Goal: Task Accomplishment & Management: Manage account settings

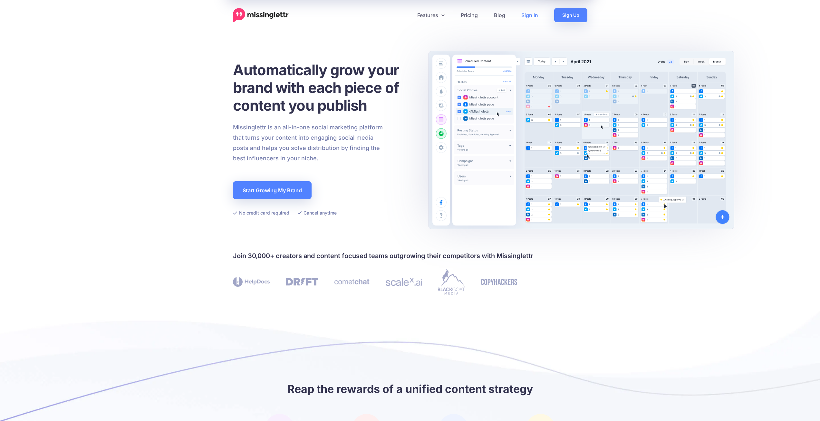
click at [531, 16] on link "Sign In" at bounding box center [530, 15] width 33 height 14
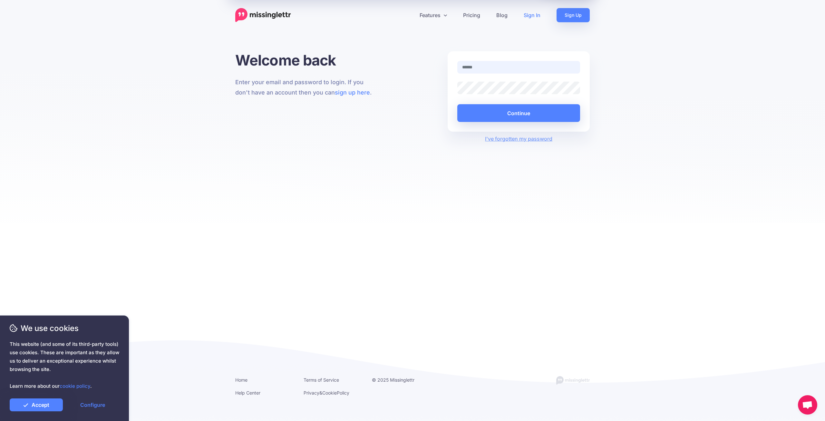
click at [482, 63] on input "text" at bounding box center [518, 67] width 123 height 13
type input "**********"
click at [457, 104] on button "Continue" at bounding box center [518, 113] width 123 height 18
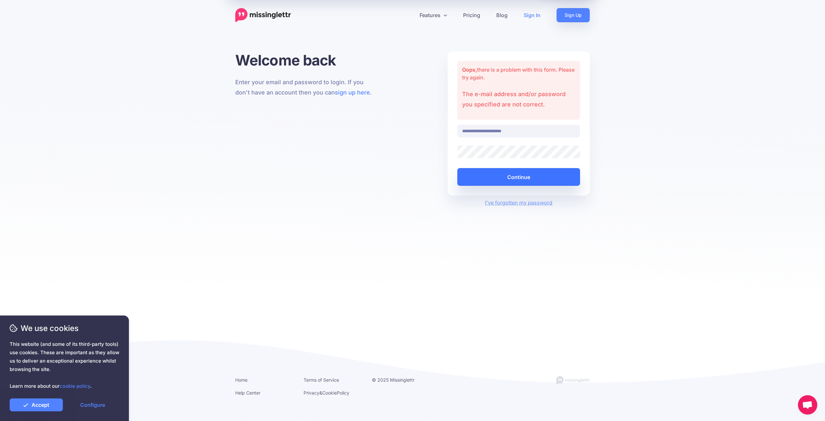
click at [499, 176] on button "Continue" at bounding box center [518, 177] width 123 height 18
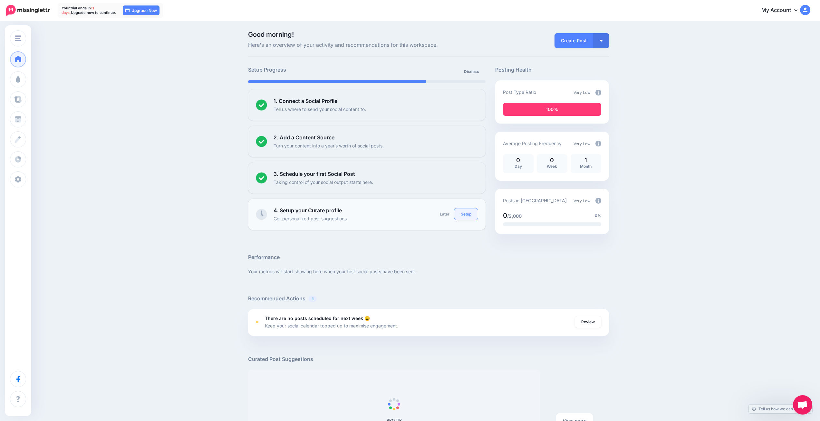
click at [471, 216] on link "Setup" at bounding box center [467, 214] width 24 height 12
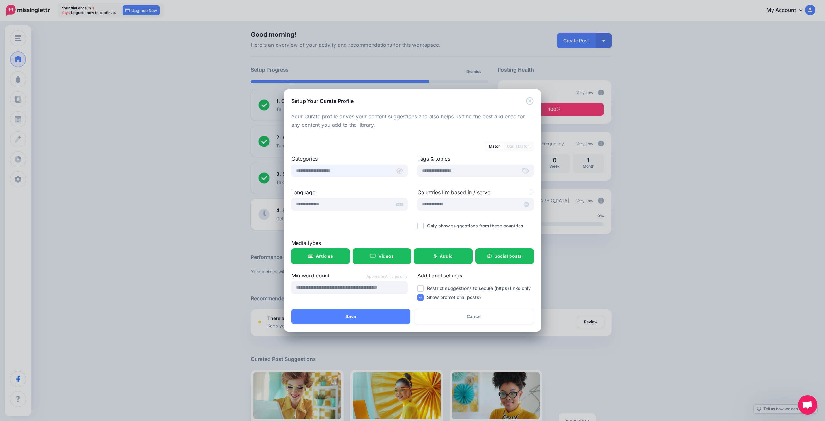
click at [368, 172] on input "text" at bounding box center [341, 170] width 101 height 13
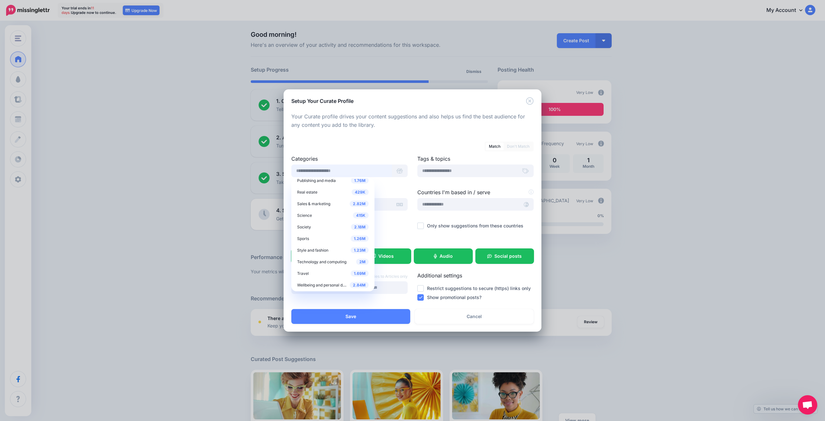
scroll to position [258, 0]
click at [335, 196] on div "2.82M Sales & marketing" at bounding box center [333, 195] width 72 height 8
click at [331, 201] on span "Content / inbound marketing" at bounding box center [326, 198] width 52 height 5
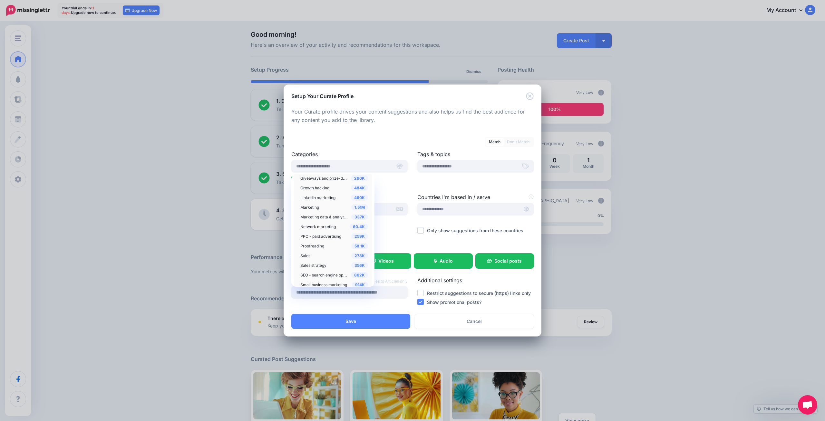
scroll to position [387, 0]
click at [327, 235] on span "PPC - paid advertising" at bounding box center [320, 233] width 41 height 5
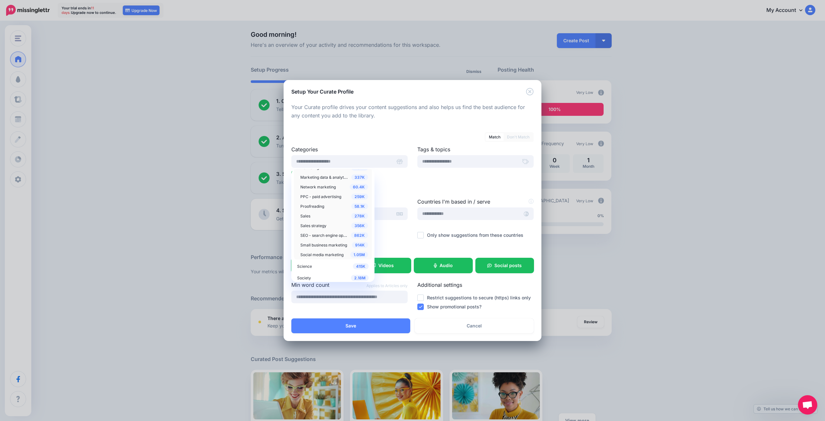
click at [320, 234] on span "SEO - search engine optimization" at bounding box center [330, 234] width 61 height 5
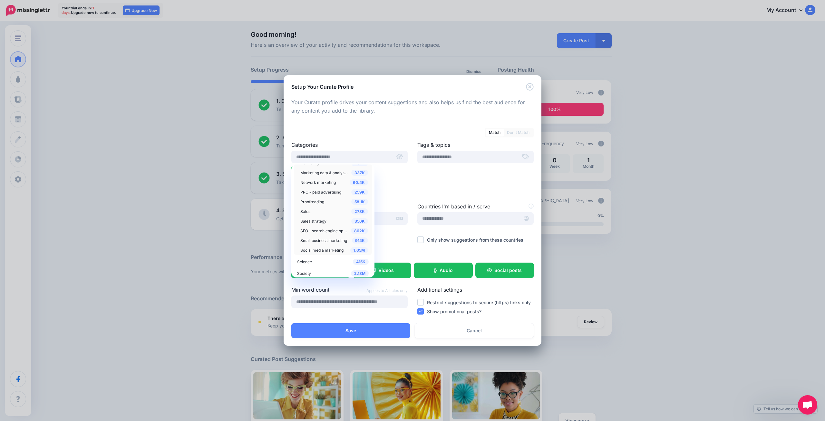
click at [326, 240] on span "Small business marketing" at bounding box center [323, 240] width 47 height 5
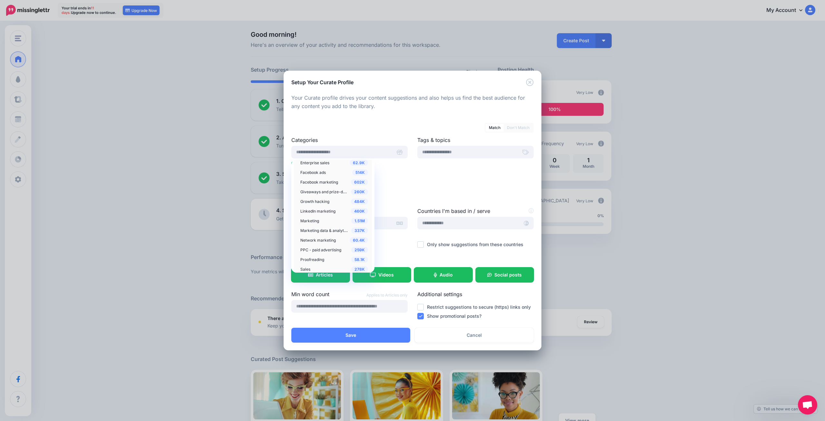
scroll to position [355, 0]
click at [316, 204] on span "Growth hacking" at bounding box center [314, 203] width 29 height 5
click at [402, 127] on div "Match Don't Match" at bounding box center [412, 123] width 242 height 11
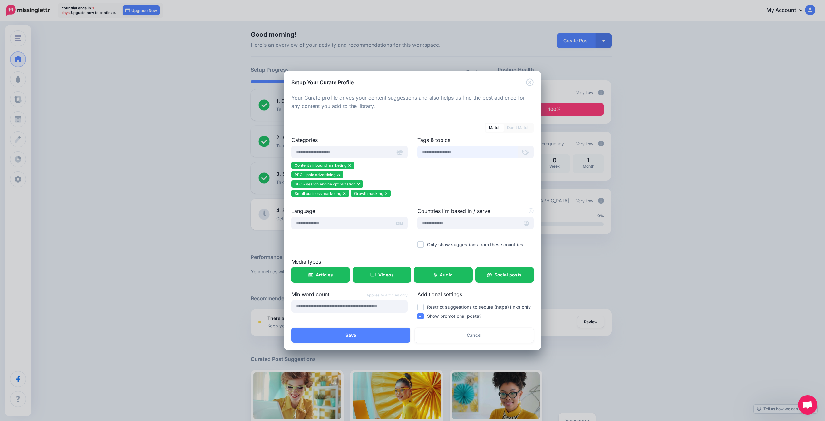
click at [454, 149] on input "text" at bounding box center [467, 152] width 101 height 13
click at [463, 223] on input "text" at bounding box center [468, 223] width 102 height 13
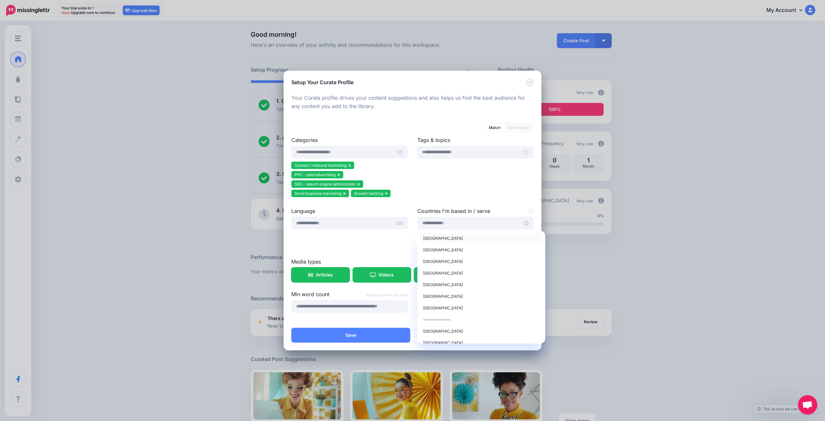
click at [440, 237] on span "United States of America" at bounding box center [443, 238] width 40 height 5
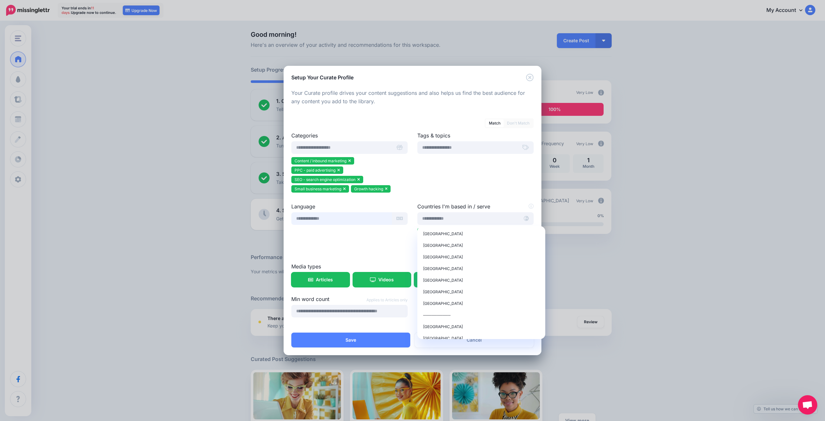
click at [325, 219] on input "text" at bounding box center [341, 218] width 101 height 13
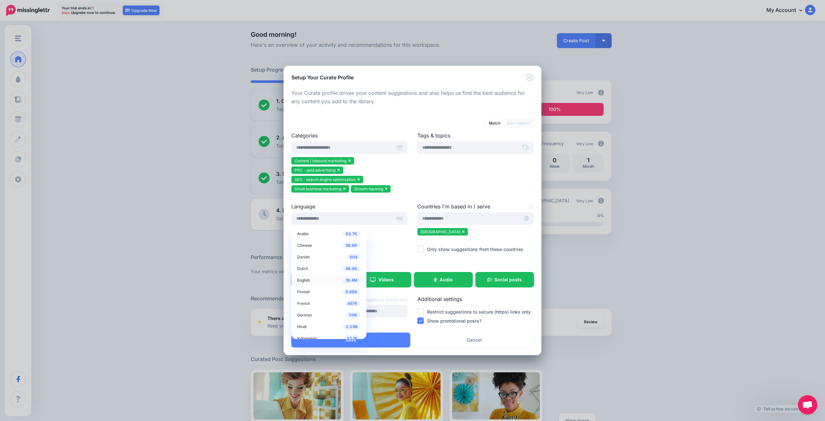
click at [312, 284] on link "19.4M English" at bounding box center [329, 280] width 70 height 10
click at [312, 279] on div "19.4M English" at bounding box center [329, 280] width 64 height 8
click at [415, 174] on div "Tags & topics" at bounding box center [476, 167] width 126 height 71
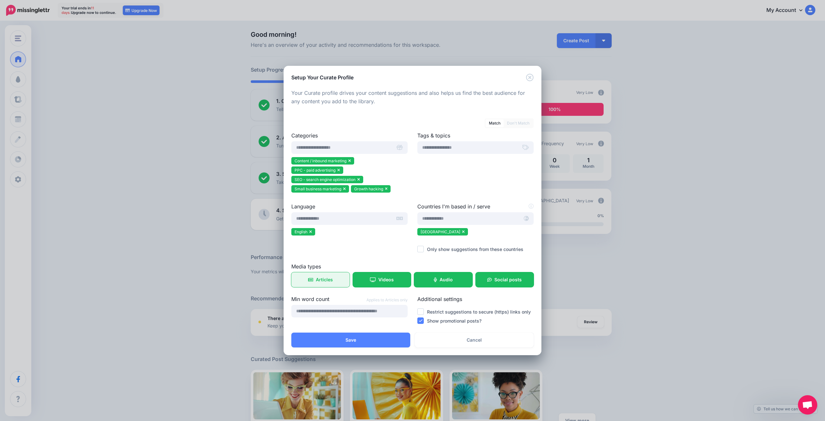
click at [336, 279] on link "Articles" at bounding box center [320, 279] width 58 height 15
click at [310, 283] on link "Articles" at bounding box center [320, 279] width 58 height 15
click at [360, 314] on input "number" at bounding box center [349, 311] width 116 height 13
type input "****"
click at [322, 241] on div at bounding box center [349, 241] width 116 height 8
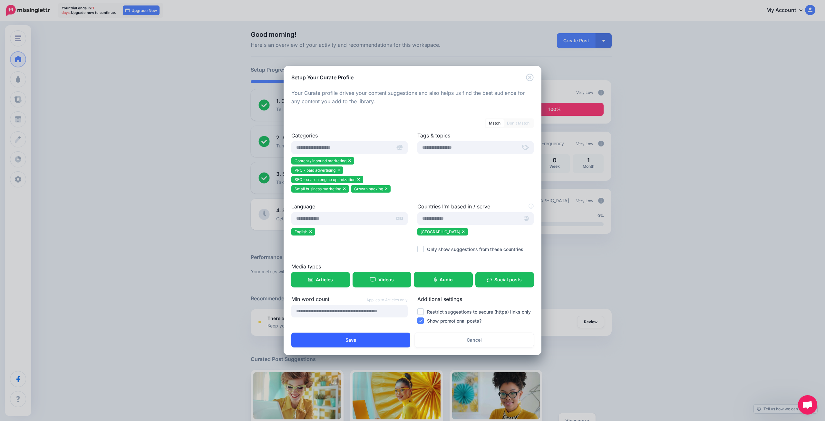
click at [375, 340] on button "Save" at bounding box center [350, 339] width 119 height 15
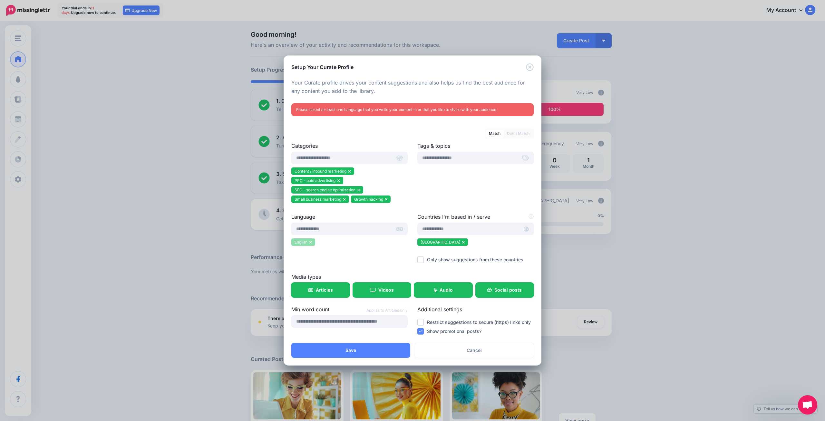
click at [310, 243] on icon at bounding box center [310, 242] width 2 height 3
click at [312, 230] on input "text" at bounding box center [341, 228] width 101 height 13
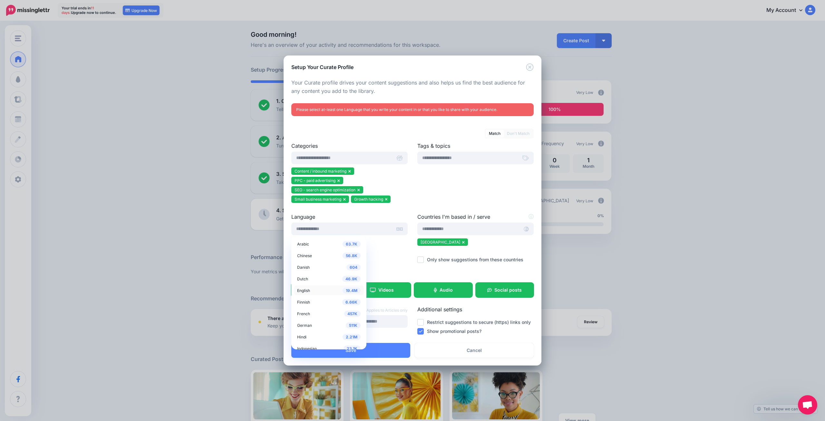
click at [307, 292] on span "English" at bounding box center [303, 290] width 13 height 5
click at [388, 258] on div "Language 63.7K Arabic 56.8K Chinese 604 Danish 46.9K Dutch 19.4M English 6.66K 0" at bounding box center [350, 243] width 126 height 60
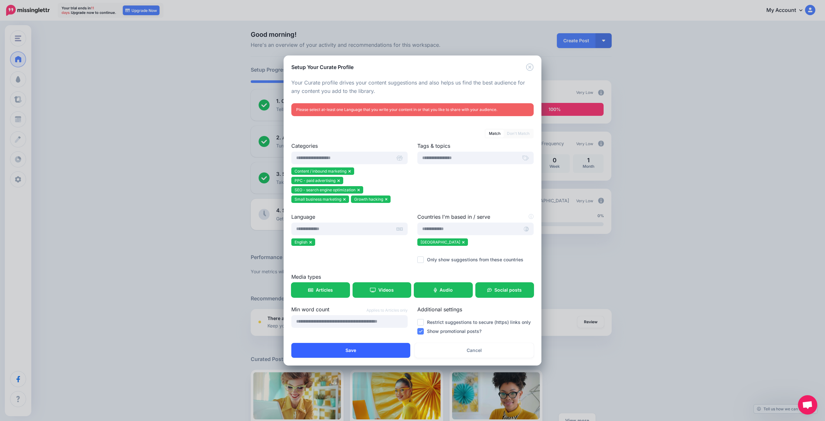
click at [367, 353] on button "Save" at bounding box center [350, 350] width 119 height 15
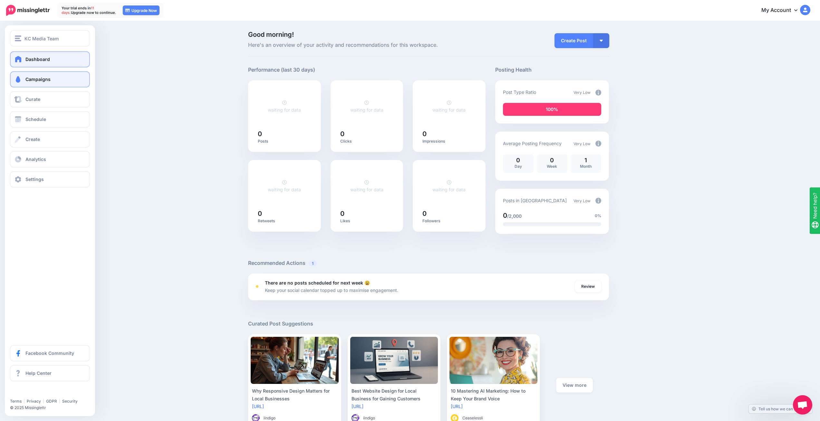
click at [23, 79] on link "Campaigns" at bounding box center [50, 79] width 80 height 16
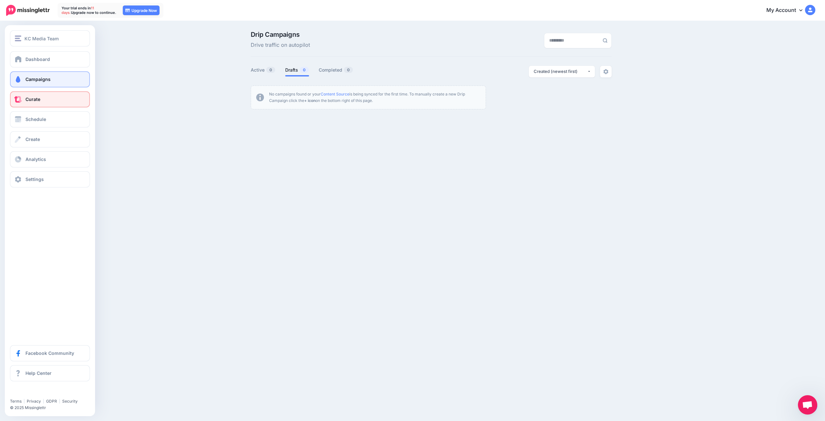
click at [18, 100] on span at bounding box center [18, 99] width 8 height 6
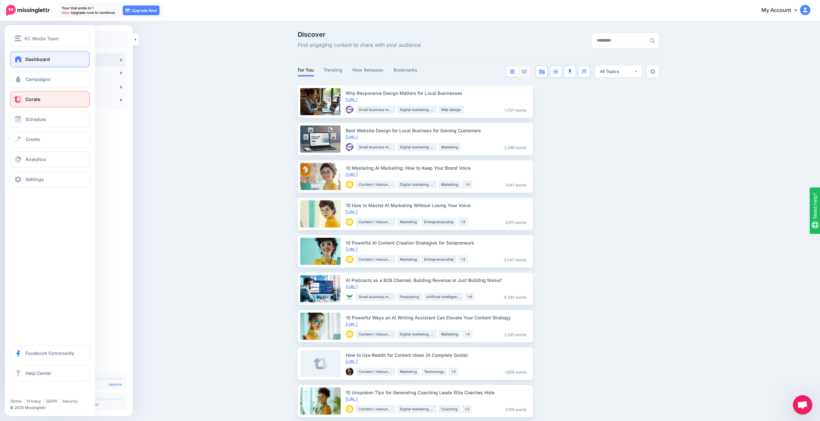
click at [54, 63] on link "Dashboard" at bounding box center [50, 59] width 80 height 16
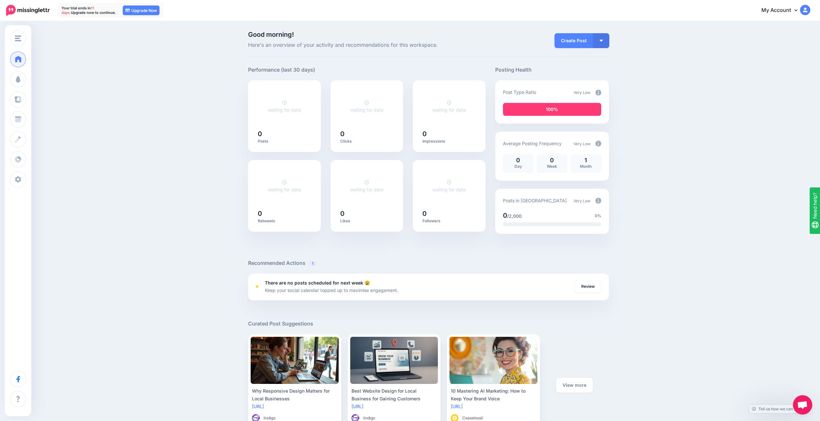
click at [795, 11] on link "My Account" at bounding box center [782, 11] width 55 height 16
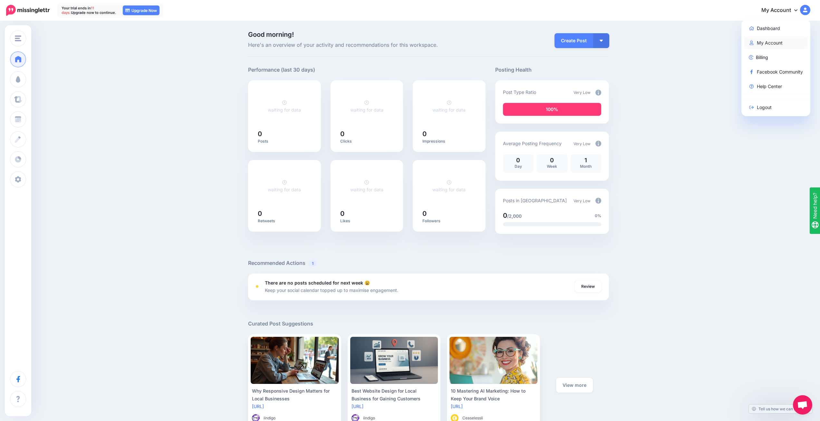
click at [771, 44] on link "My Account" at bounding box center [776, 42] width 64 height 13
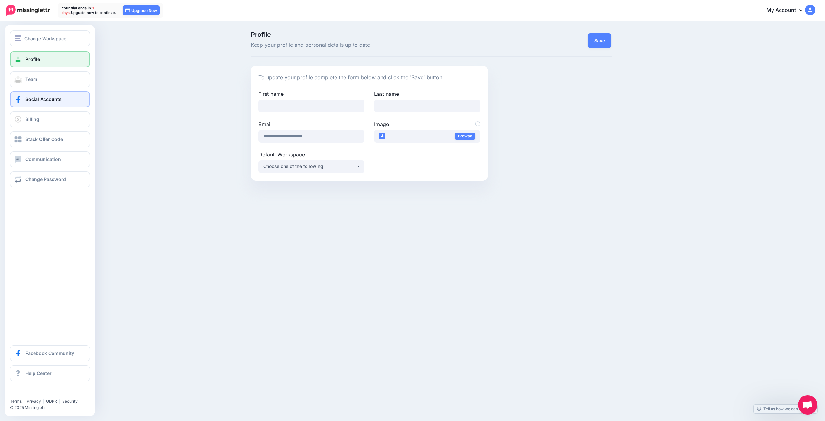
click at [29, 99] on span "Social Accounts" at bounding box center [43, 98] width 36 height 5
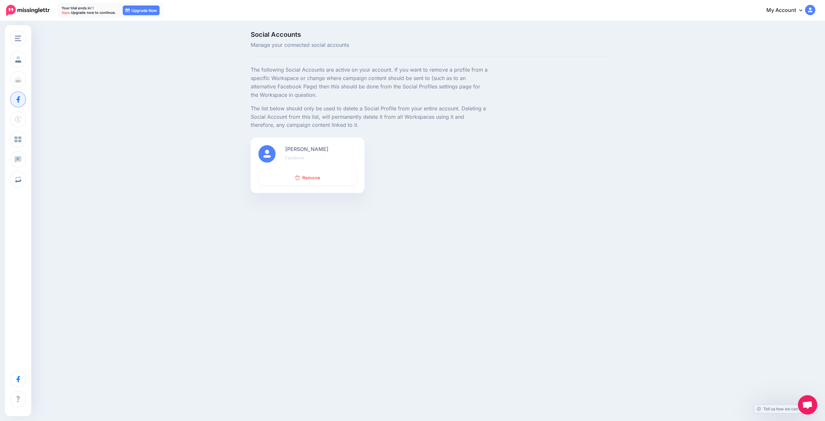
click at [442, 195] on div "Samantha McCoy Facebook Remove" at bounding box center [431, 169] width 371 height 64
click at [315, 180] on link "Remove" at bounding box center [308, 177] width 98 height 15
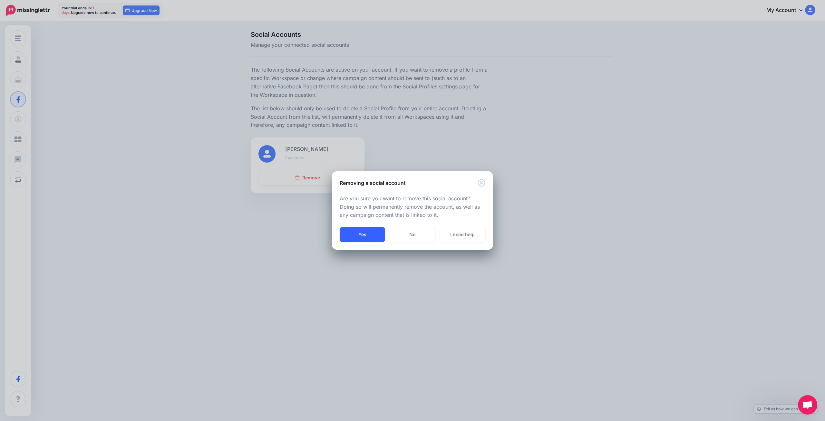
click at [363, 236] on button "Yes" at bounding box center [362, 234] width 45 height 15
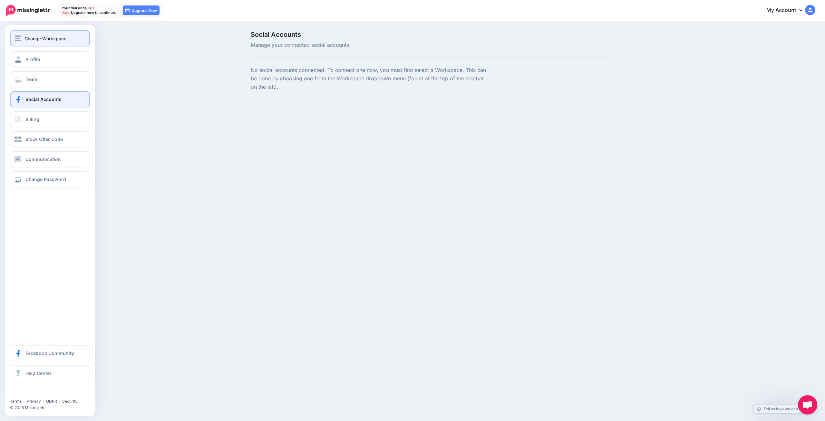
click at [41, 44] on button "Change Workspace" at bounding box center [50, 38] width 80 height 16
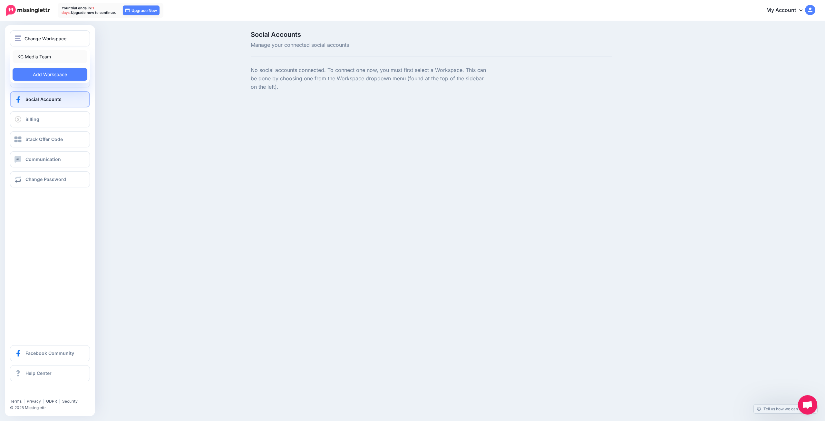
click at [41, 57] on link "KC Media Team" at bounding box center [50, 56] width 75 height 13
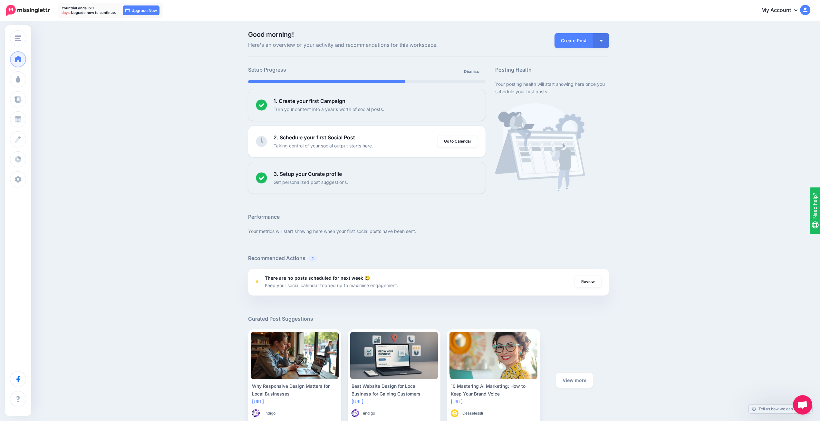
click at [796, 11] on link "My Account" at bounding box center [782, 11] width 55 height 16
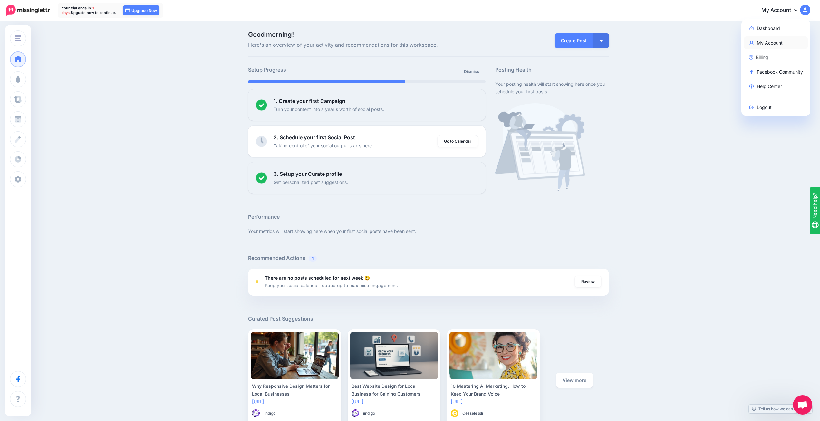
click at [786, 40] on link "My Account" at bounding box center [776, 42] width 64 height 13
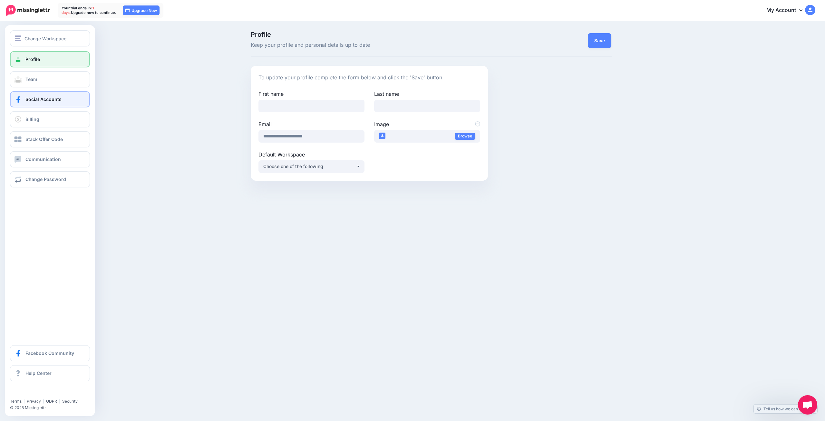
click at [48, 101] on span "Social Accounts" at bounding box center [43, 98] width 36 height 5
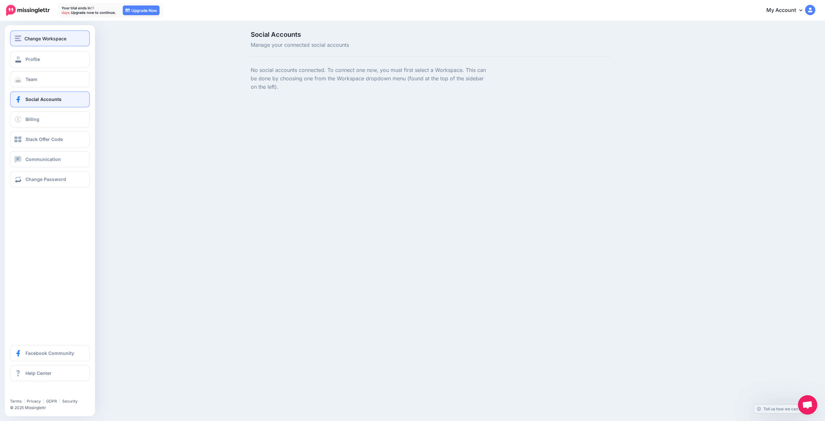
click at [35, 36] on span "Change Workspace" at bounding box center [46, 38] width 42 height 7
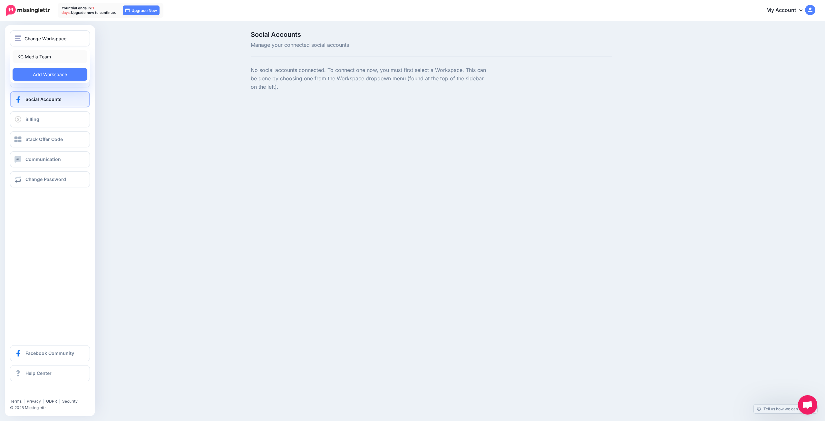
click at [43, 58] on link "KC Media Team" at bounding box center [50, 56] width 75 height 13
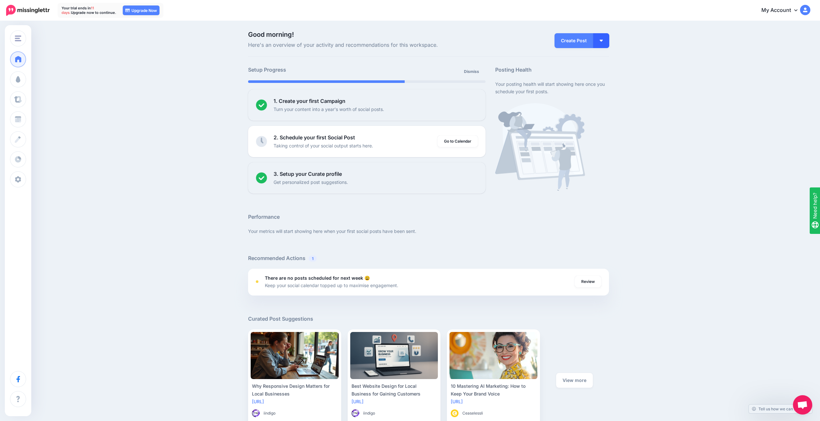
click at [600, 44] on button "button" at bounding box center [601, 40] width 16 height 15
click at [594, 74] on link "Create Campaign" at bounding box center [583, 72] width 47 height 13
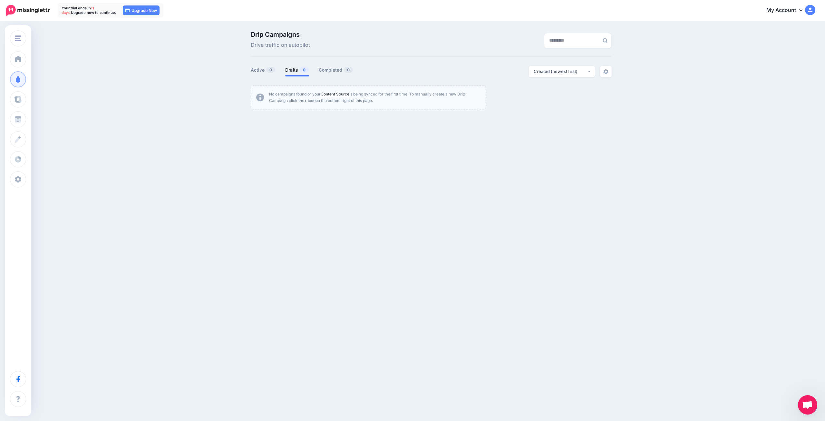
click at [344, 92] on link "Content Source" at bounding box center [335, 94] width 29 height 5
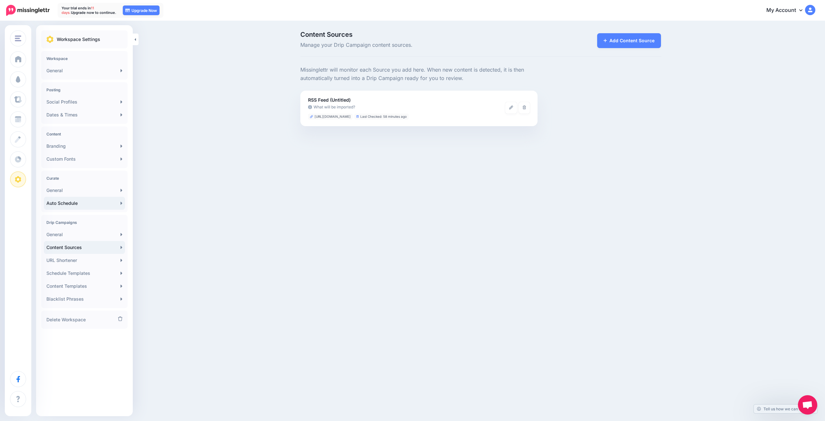
click at [82, 205] on link "Auto Schedule" at bounding box center [84, 203] width 81 height 13
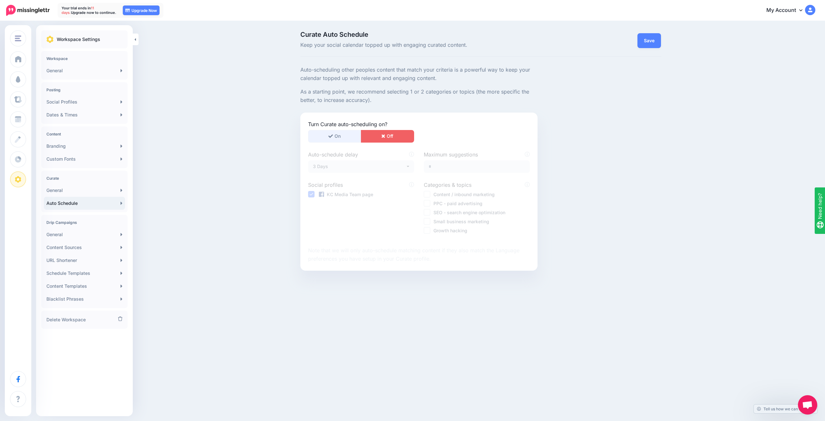
click at [327, 140] on button "On" at bounding box center [334, 136] width 53 height 13
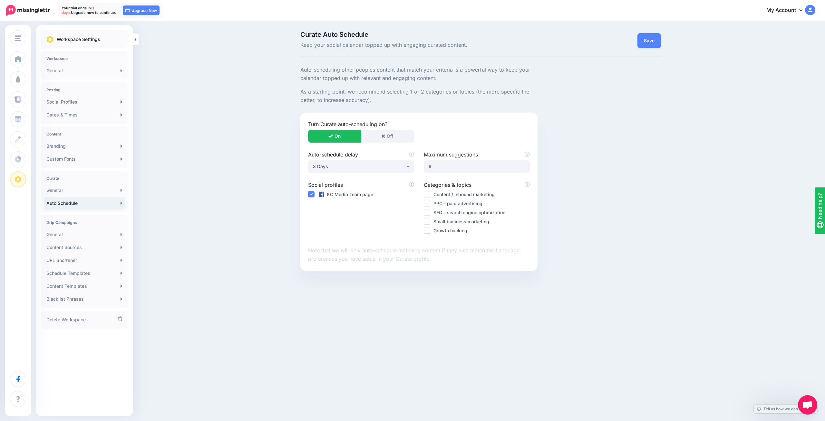
click at [429, 212] on ins at bounding box center [427, 212] width 6 height 6
click at [428, 219] on ins at bounding box center [427, 221] width 6 height 6
click at [425, 231] on ins at bounding box center [427, 230] width 6 height 6
click at [652, 43] on link "Save" at bounding box center [650, 40] width 24 height 15
click at [87, 101] on link "Social Profiles" at bounding box center [84, 101] width 81 height 13
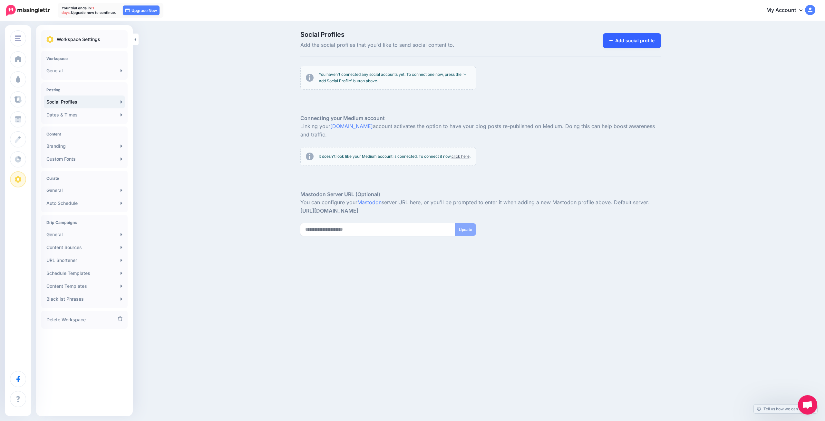
click at [630, 40] on link "Add social profile" at bounding box center [632, 40] width 58 height 15
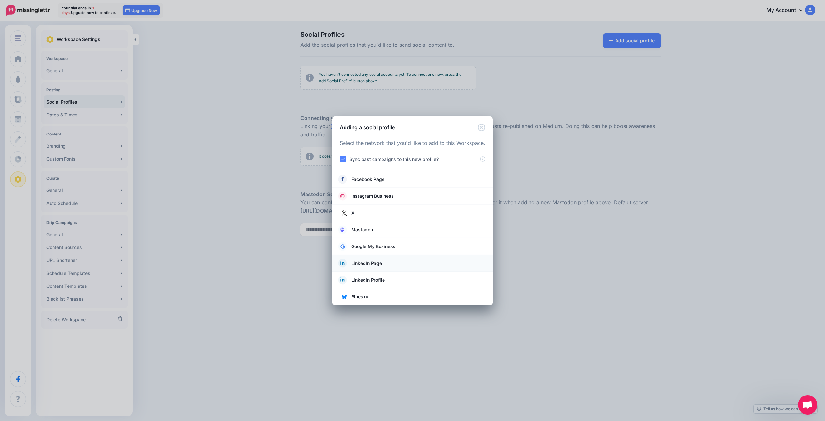
click at [374, 261] on span "LinkedIn Page" at bounding box center [366, 263] width 31 height 8
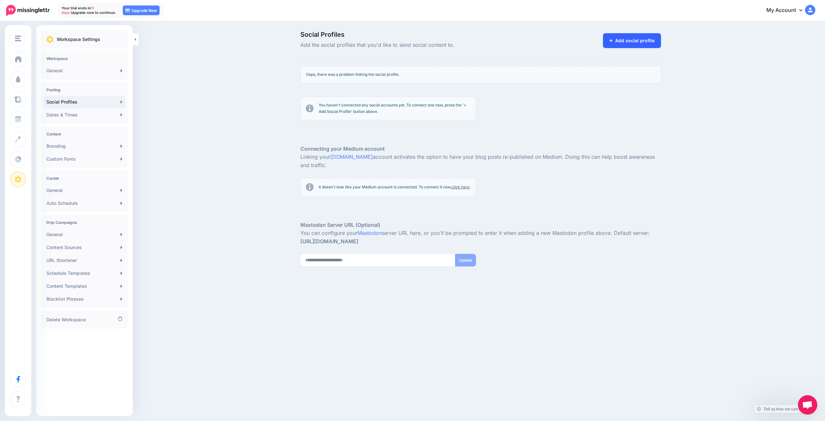
click at [625, 40] on link "Add social profile" at bounding box center [632, 40] width 58 height 15
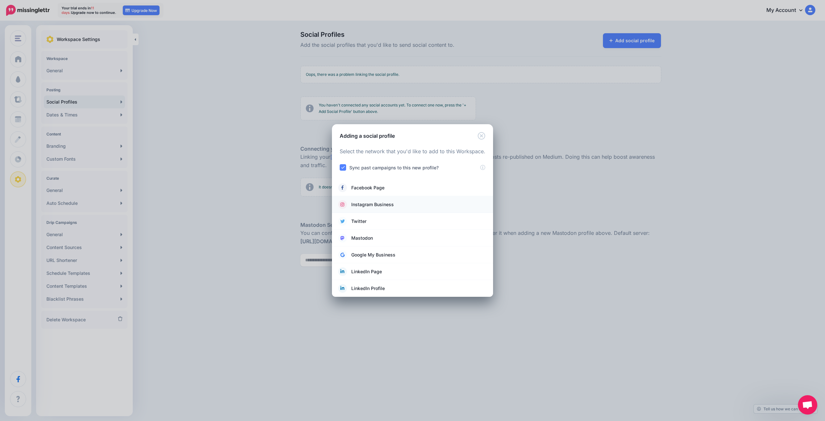
click at [379, 206] on span "Instagram Business" at bounding box center [372, 205] width 43 height 8
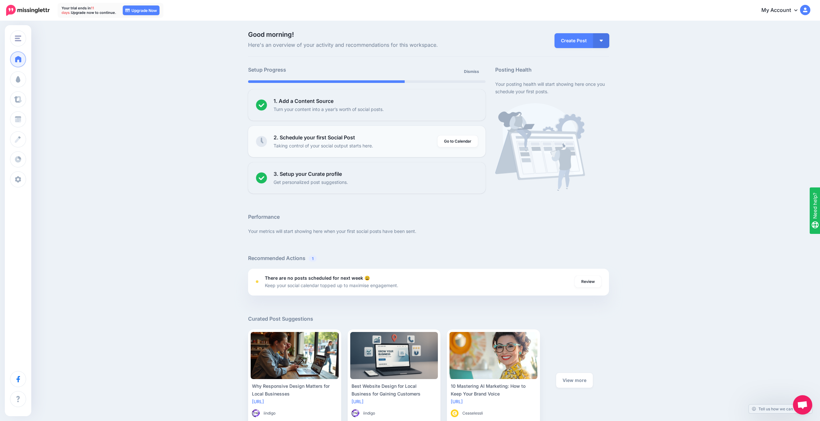
click at [364, 151] on li "2. Schedule your first Social Post Taking control of your social output starts …" at bounding box center [367, 141] width 238 height 31
click at [602, 42] on button "button" at bounding box center [601, 40] width 16 height 15
click at [584, 74] on link "Create Campaign" at bounding box center [583, 72] width 47 height 13
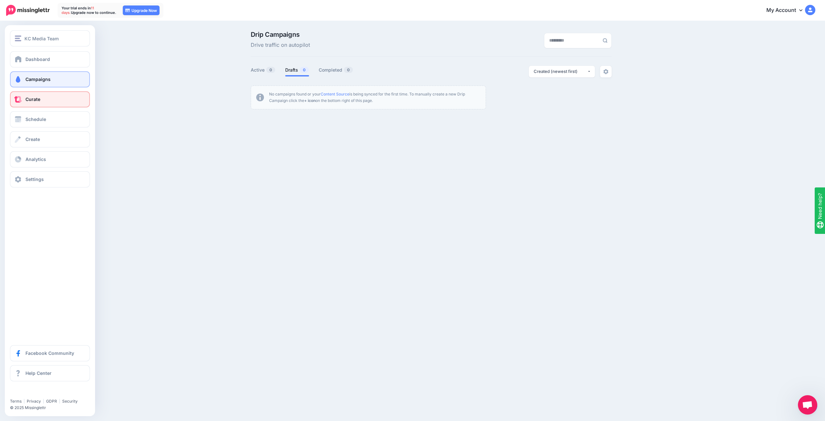
click at [62, 104] on link "Curate" at bounding box center [50, 99] width 80 height 16
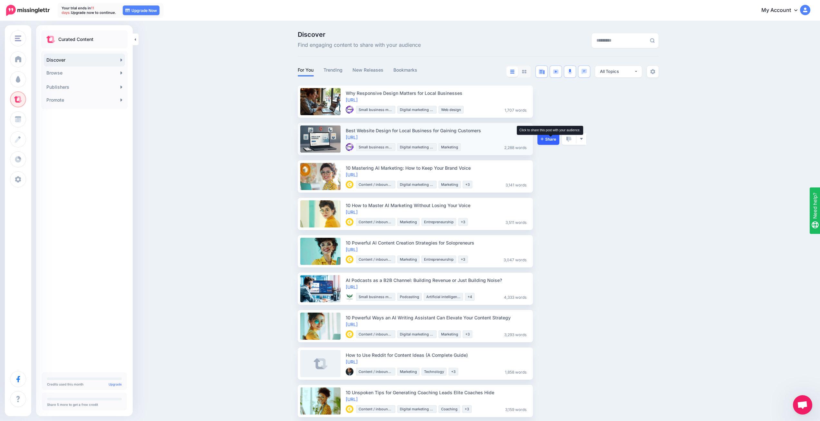
click at [553, 139] on span "Share" at bounding box center [548, 139] width 15 height 4
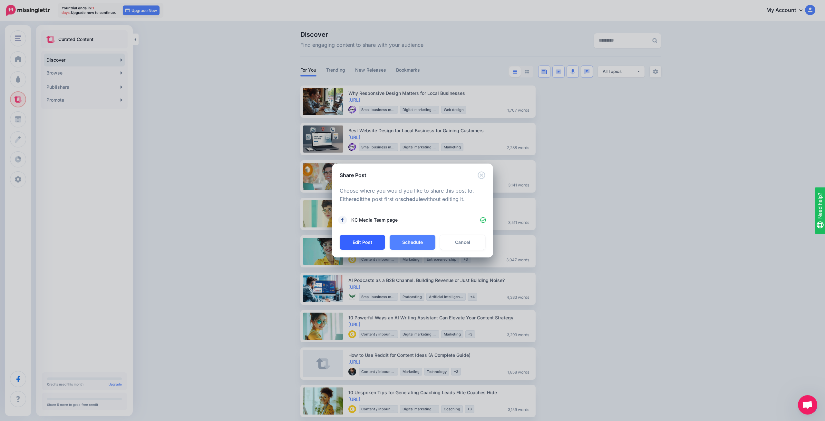
click at [365, 244] on button "Edit Post" at bounding box center [362, 242] width 45 height 15
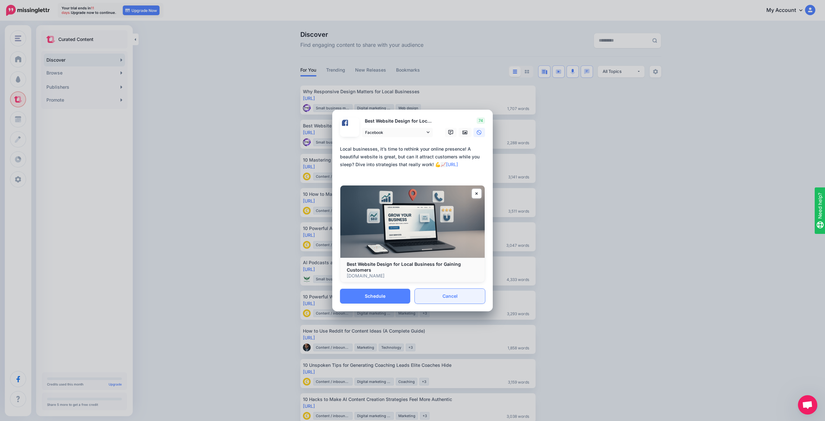
click at [454, 301] on link "Cancel" at bounding box center [450, 296] width 70 height 15
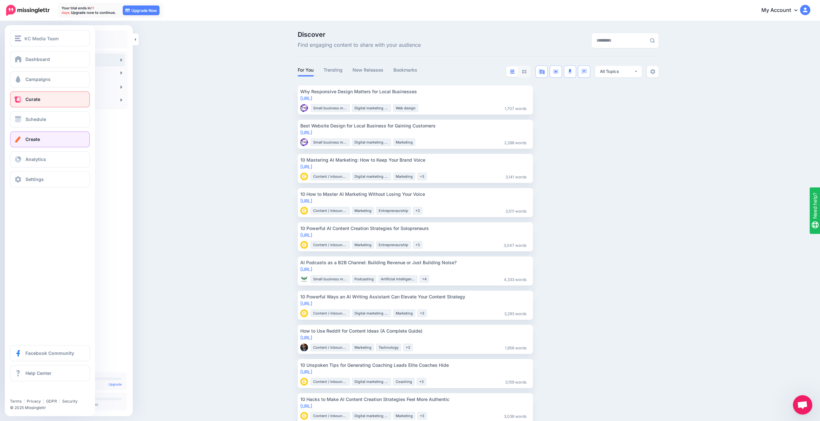
click at [27, 137] on span "Create" at bounding box center [32, 138] width 15 height 5
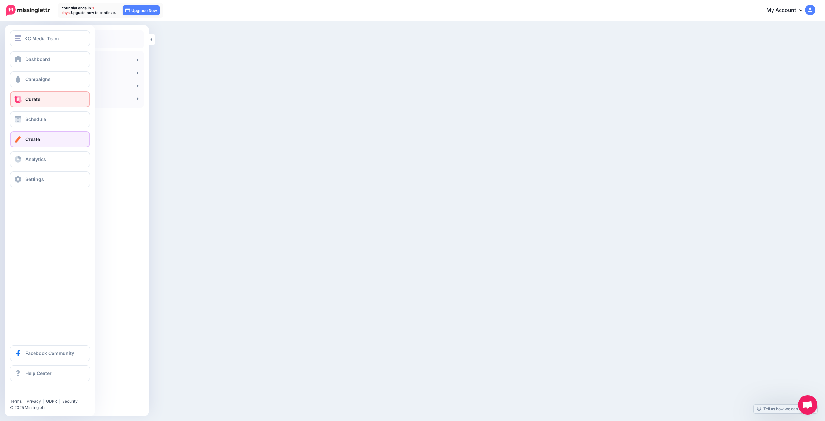
click at [33, 101] on span "Curate" at bounding box center [32, 98] width 15 height 5
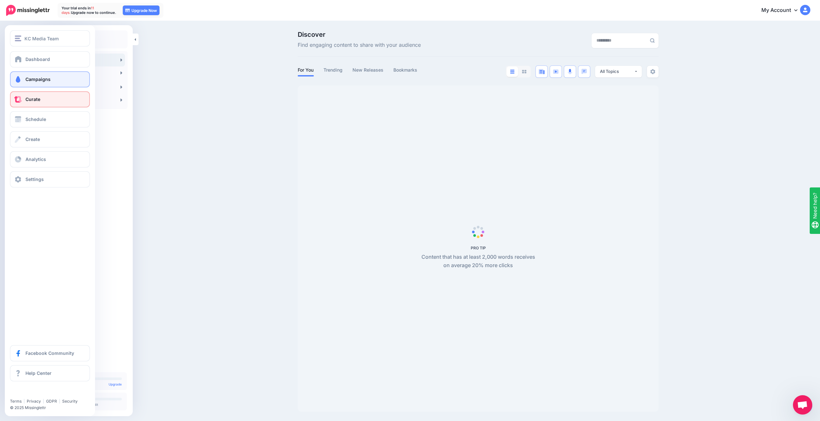
click at [17, 79] on span at bounding box center [18, 79] width 8 height 6
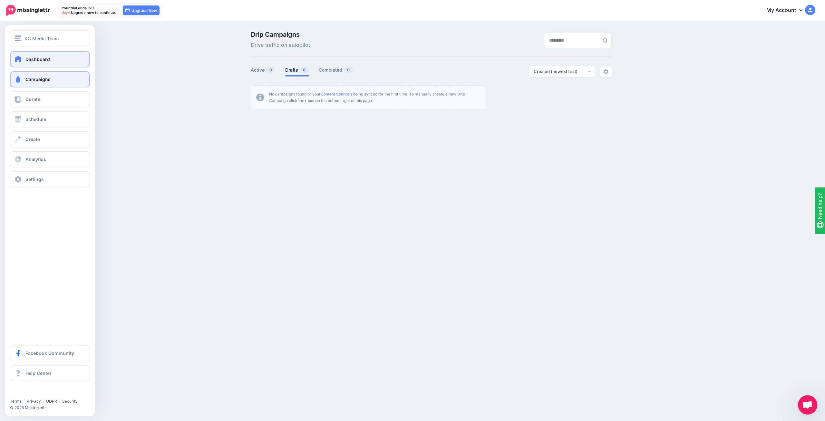
click at [17, 61] on span at bounding box center [18, 59] width 8 height 6
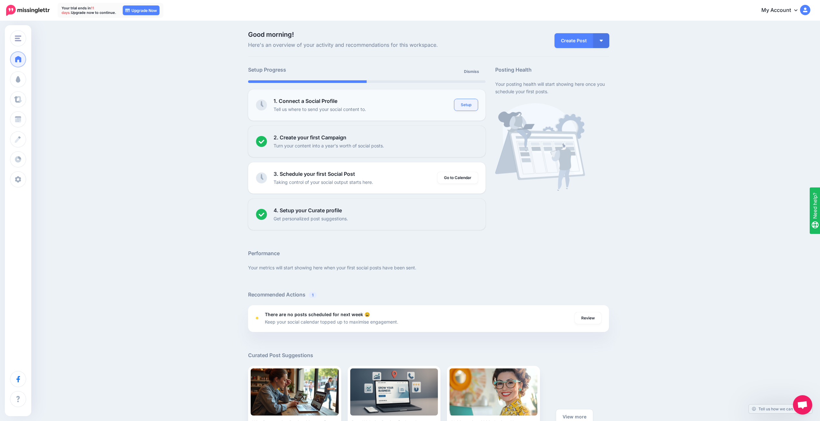
click at [475, 106] on link "Setup" at bounding box center [467, 105] width 24 height 12
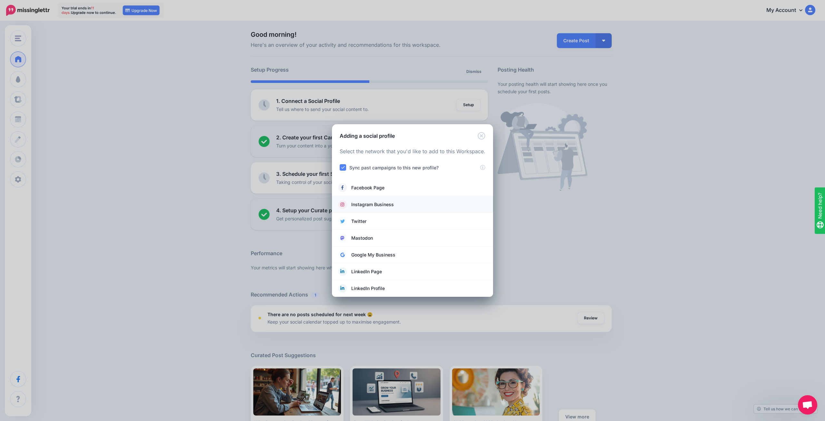
click at [375, 203] on span "Instagram Business" at bounding box center [372, 205] width 43 height 8
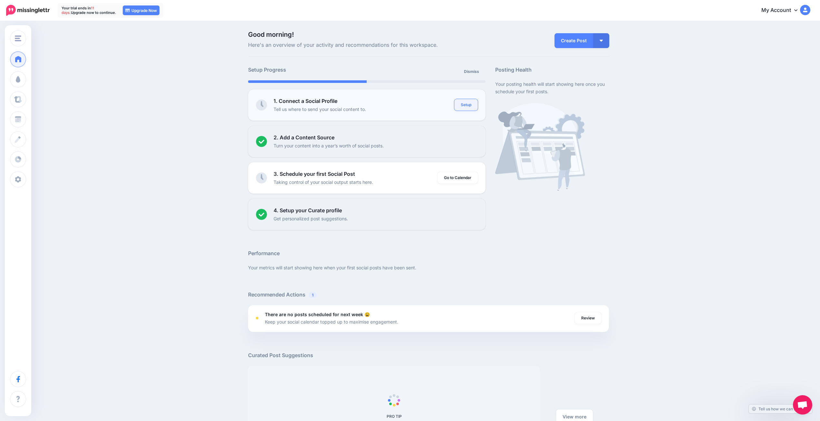
click at [473, 104] on link "Setup" at bounding box center [467, 105] width 24 height 12
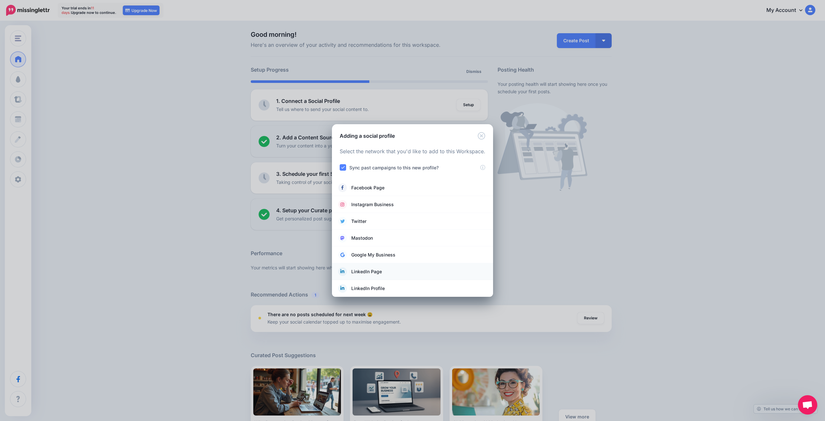
click at [380, 271] on span "LinkedIn Page" at bounding box center [366, 272] width 31 height 8
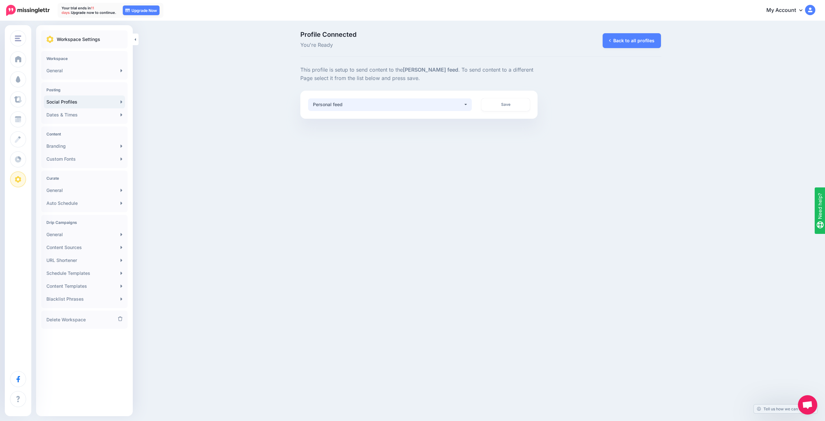
click at [373, 109] on button "Personal feed" at bounding box center [390, 104] width 164 height 13
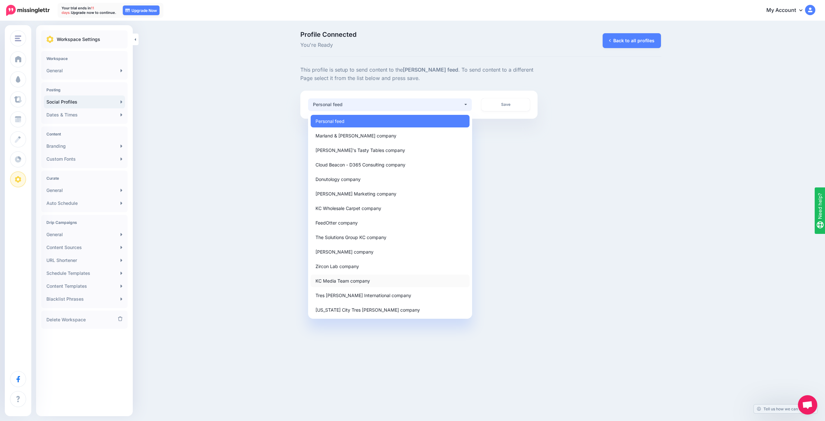
click at [348, 278] on span "KC Media Team company" at bounding box center [343, 281] width 54 height 8
select select "**********"
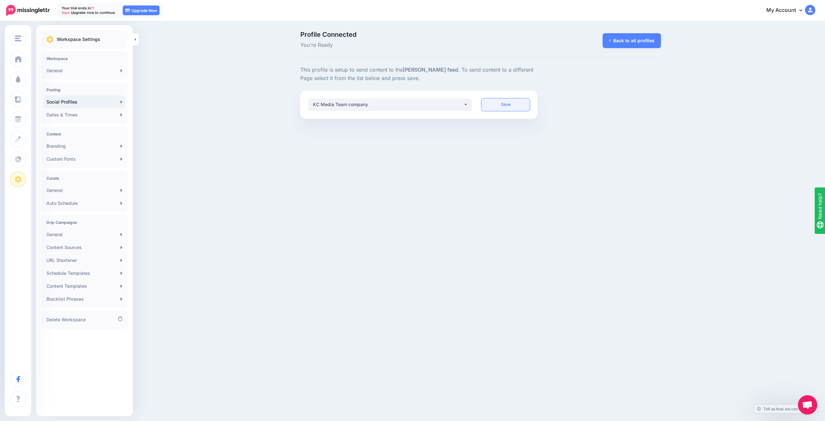
click at [505, 104] on link "Save" at bounding box center [506, 104] width 48 height 13
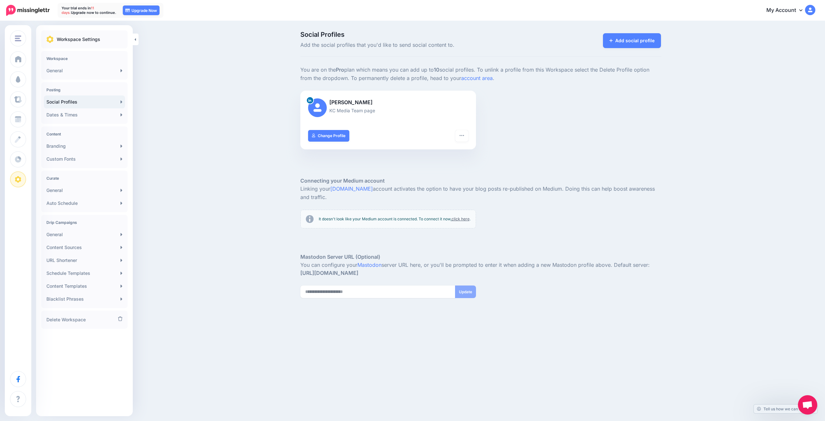
click at [460, 218] on link "click here" at bounding box center [461, 218] width 18 height 5
click at [458, 218] on link "click here" at bounding box center [461, 218] width 18 height 5
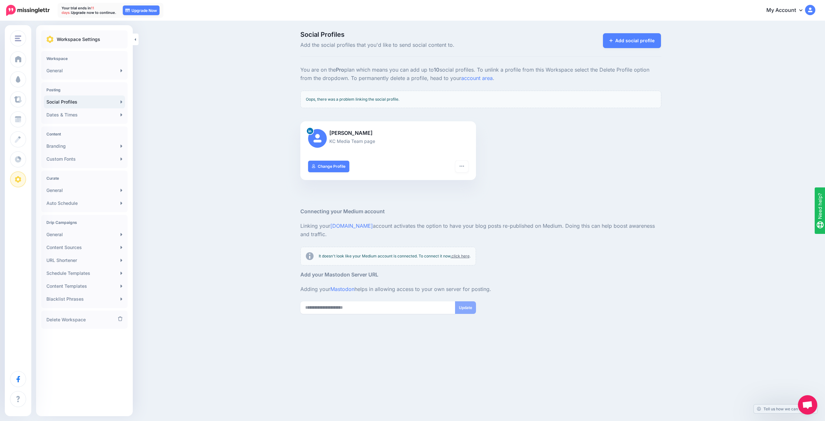
click at [459, 257] on link "click here" at bounding box center [461, 255] width 18 height 5
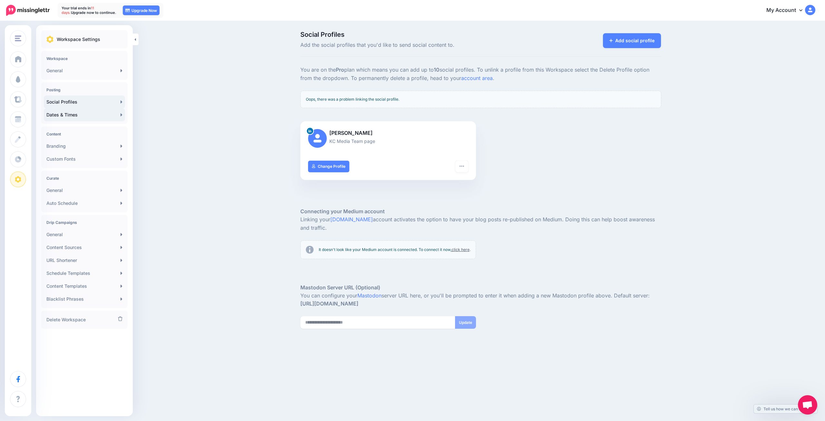
click at [82, 115] on link "Dates & Times" at bounding box center [84, 114] width 81 height 13
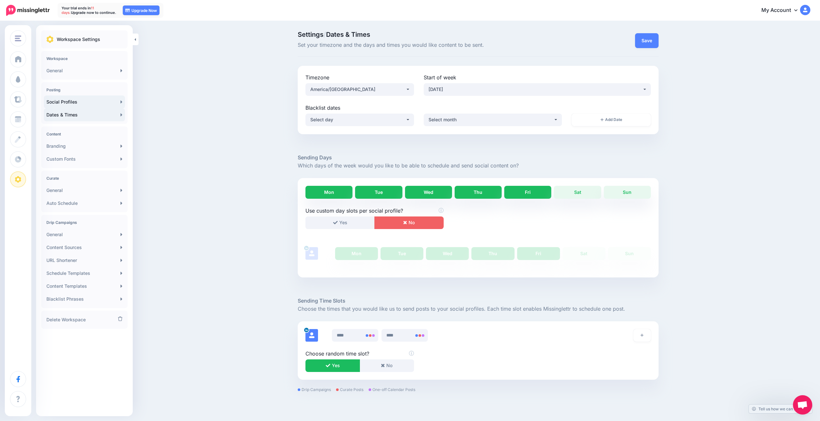
click at [78, 104] on link "Social Profiles" at bounding box center [84, 101] width 81 height 13
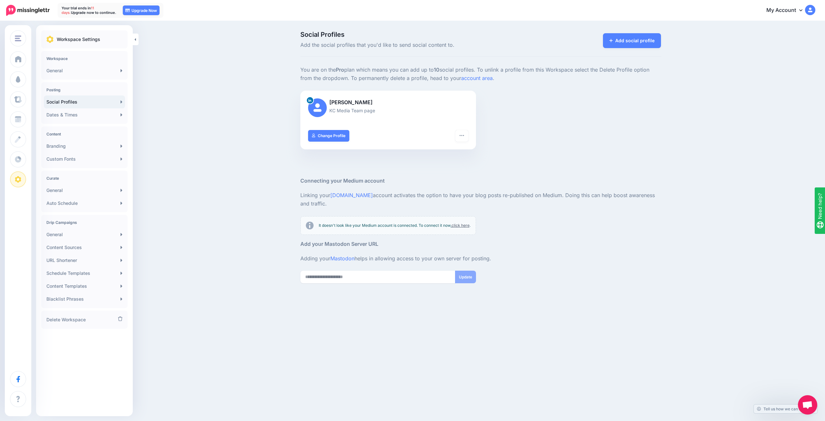
click at [452, 228] on link "click here" at bounding box center [461, 225] width 18 height 5
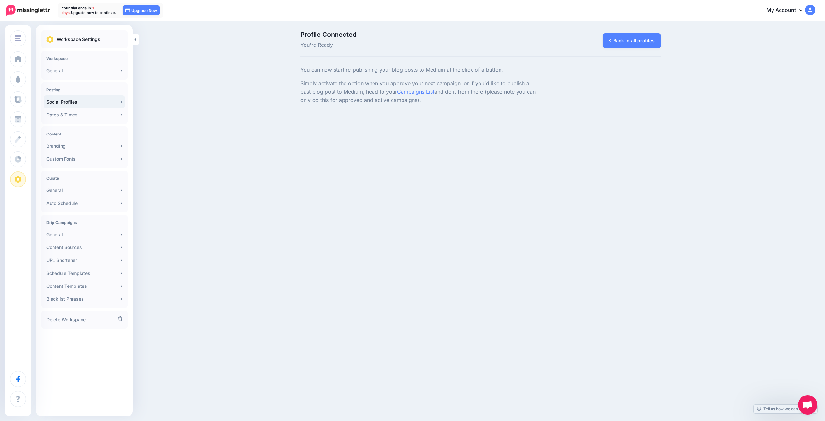
click at [74, 102] on link "Social Profiles" at bounding box center [84, 101] width 81 height 13
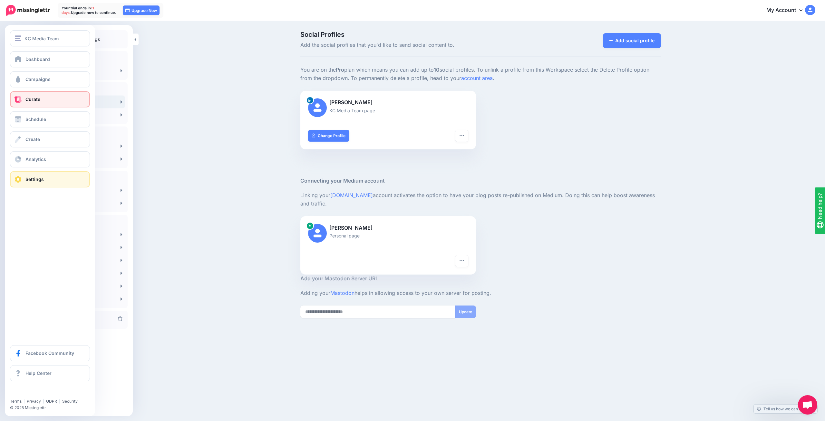
click at [36, 97] on span "Curate" at bounding box center [32, 98] width 15 height 5
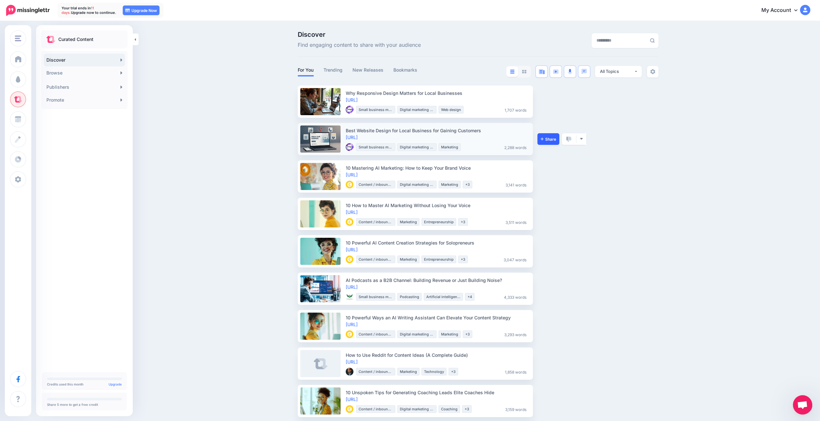
click at [551, 142] on link "Share" at bounding box center [549, 139] width 22 height 12
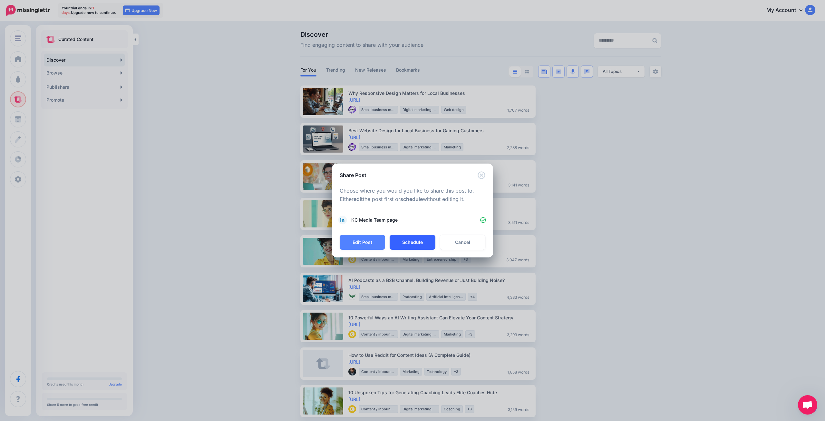
click at [418, 245] on button "Schedule" at bounding box center [412, 242] width 45 height 15
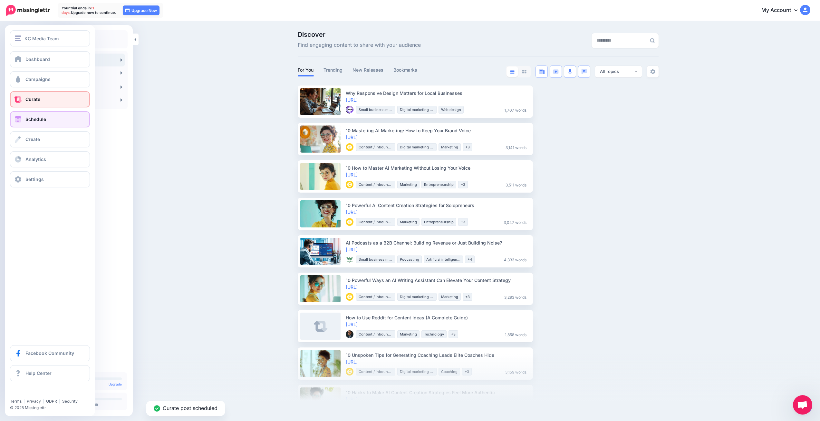
click at [31, 114] on link "Schedule" at bounding box center [50, 119] width 80 height 16
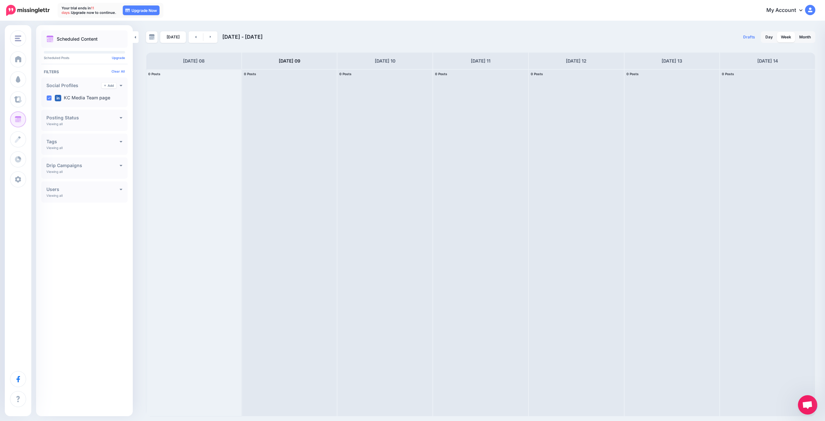
click at [94, 173] on div "**********" at bounding box center [84, 167] width 86 height 21
click at [95, 172] on div "**********" at bounding box center [84, 167] width 86 height 21
click at [110, 167] on h4 "Drip Campaigns" at bounding box center [82, 165] width 73 height 5
click at [106, 174] on button "All Campaigns" at bounding box center [84, 179] width 76 height 13
click at [116, 261] on div "Scheduled Content Scheduled Posts Upgrade Clear All" at bounding box center [84, 220] width 97 height 380
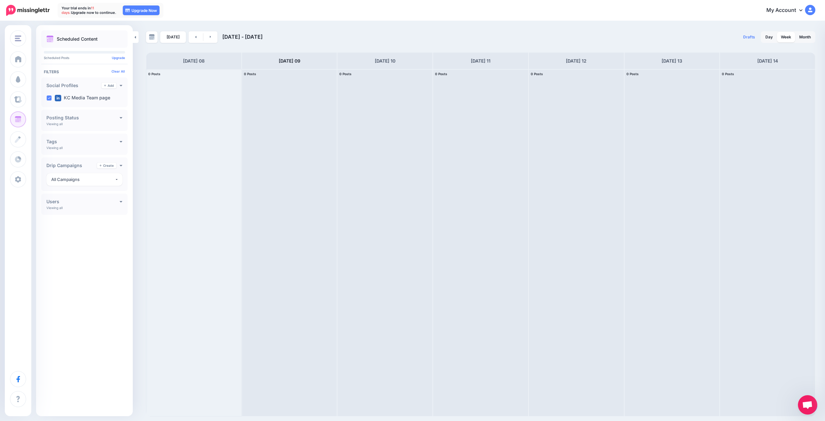
click at [86, 120] on div "Posting Status" at bounding box center [84, 118] width 76 height 6
click at [102, 98] on label "KC Media Team page" at bounding box center [82, 98] width 55 height 6
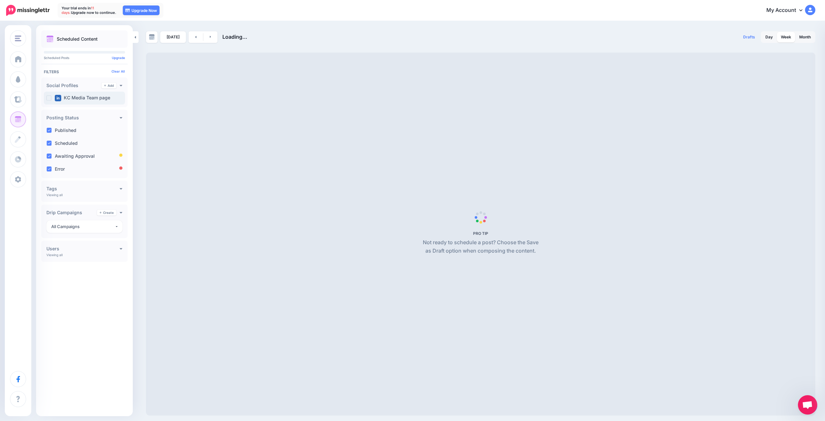
click at [102, 98] on label "KC Media Team page" at bounding box center [82, 98] width 55 height 6
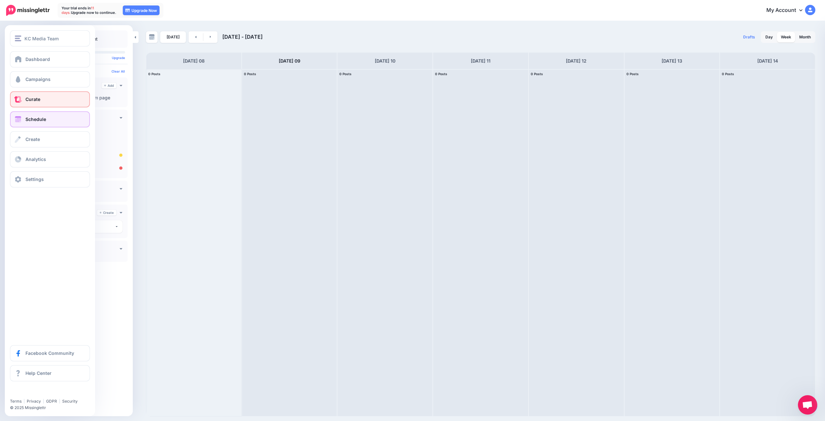
click at [18, 99] on span at bounding box center [18, 99] width 8 height 6
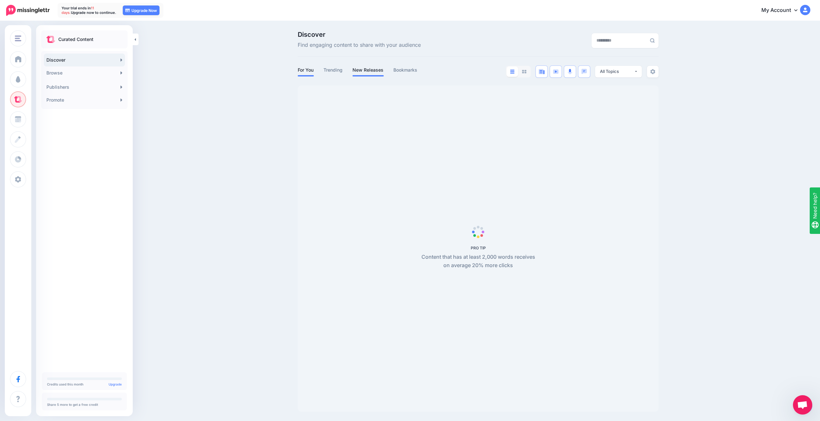
click at [372, 72] on link "New Releases" at bounding box center [368, 70] width 31 height 8
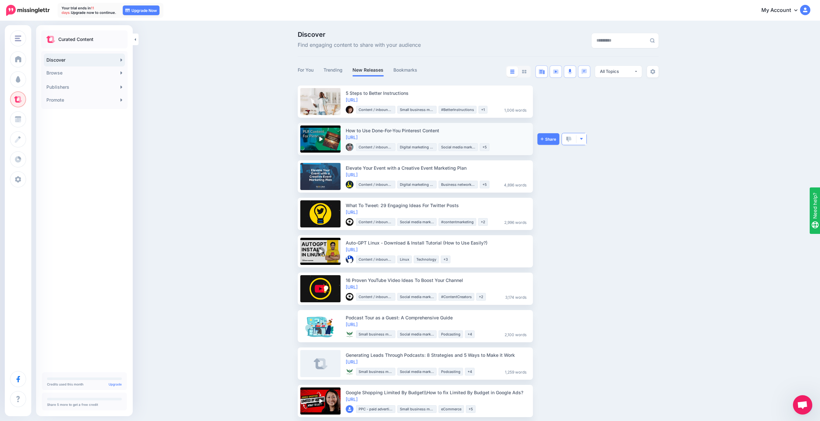
click at [582, 142] on button "button" at bounding box center [582, 139] width 10 height 12
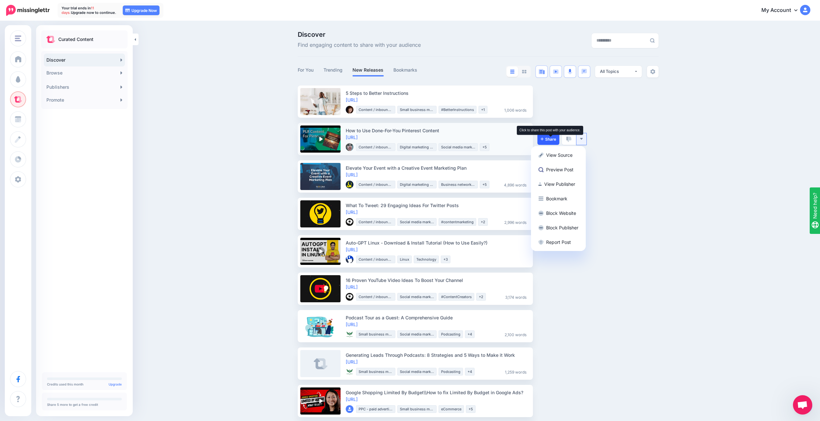
click at [551, 140] on span "Share" at bounding box center [548, 139] width 15 height 4
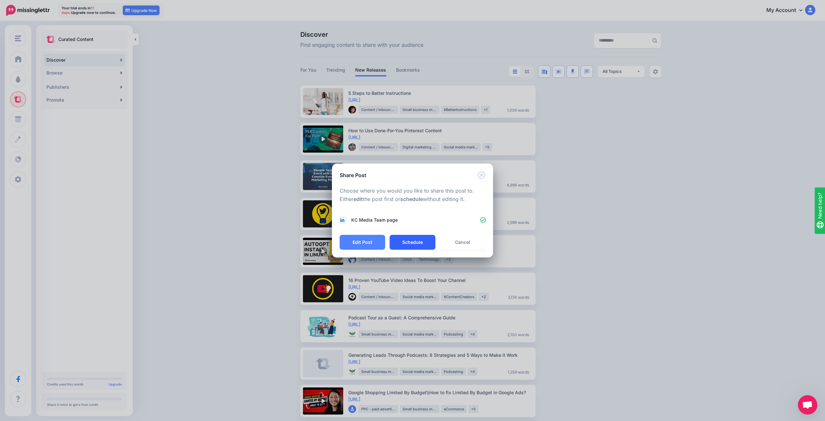
click at [412, 239] on button "Schedule" at bounding box center [412, 242] width 45 height 15
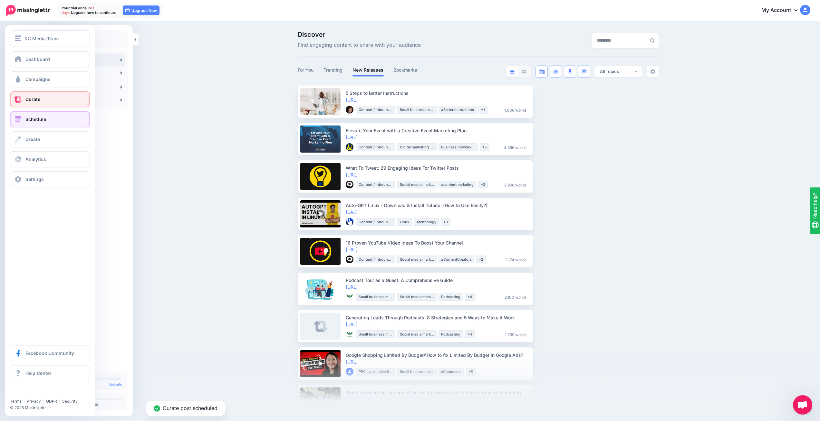
click at [19, 119] on span at bounding box center [18, 119] width 8 height 6
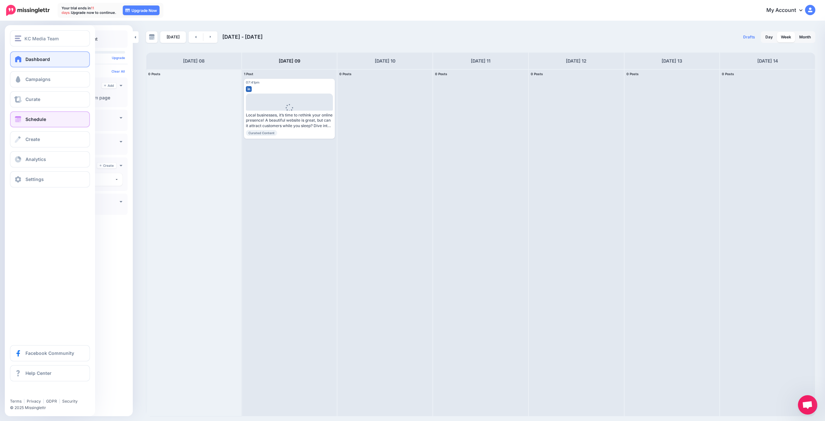
click at [41, 66] on link "Dashboard" at bounding box center [50, 59] width 80 height 16
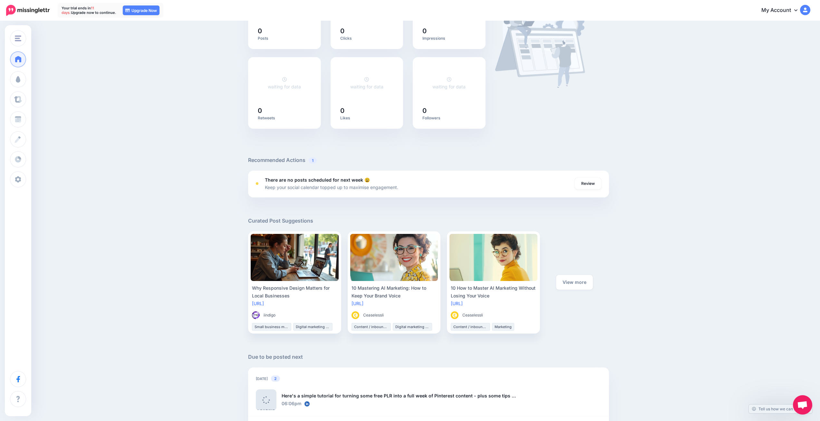
scroll to position [161, 0]
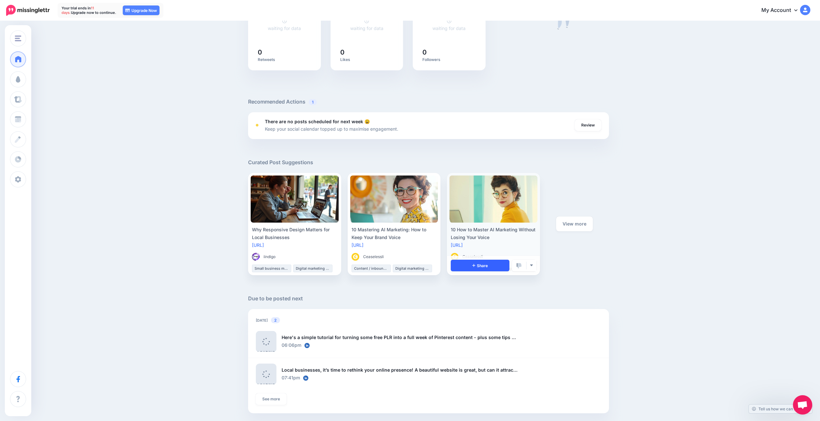
click at [499, 266] on link "Share" at bounding box center [480, 266] width 59 height 12
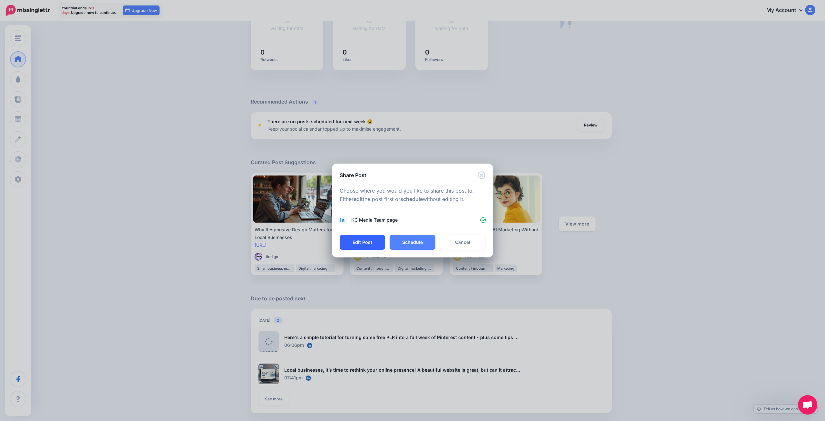
drag, startPoint x: 408, startPoint y: 243, endPoint x: 357, endPoint y: 238, distance: 50.9
click at [406, 244] on button "Schedule" at bounding box center [412, 242] width 45 height 15
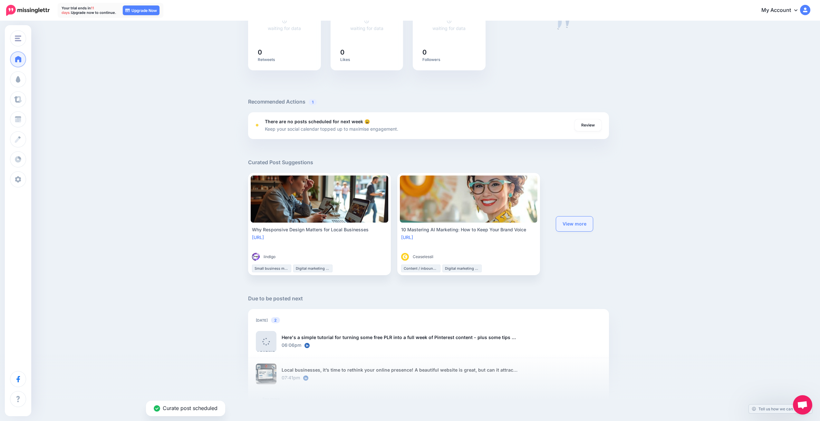
click at [587, 229] on link "View more" at bounding box center [574, 223] width 37 height 15
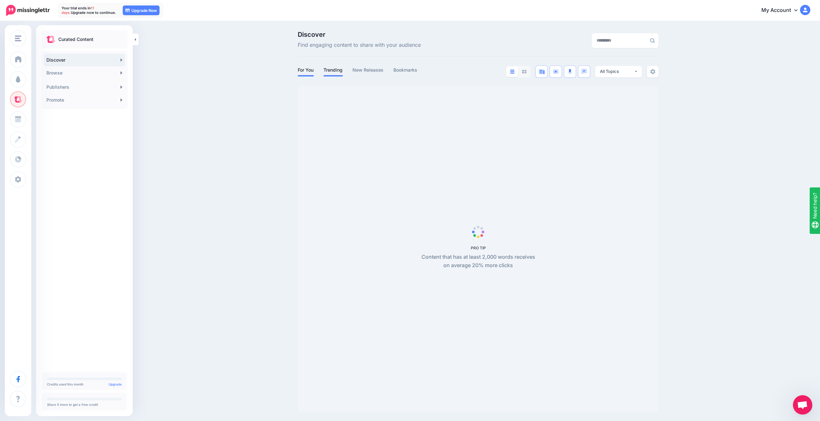
click at [329, 72] on link "Trending" at bounding box center [333, 70] width 19 height 8
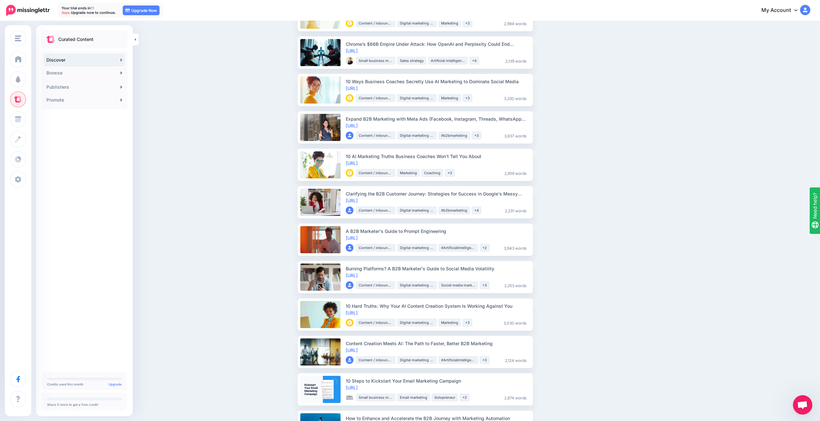
scroll to position [258, 0]
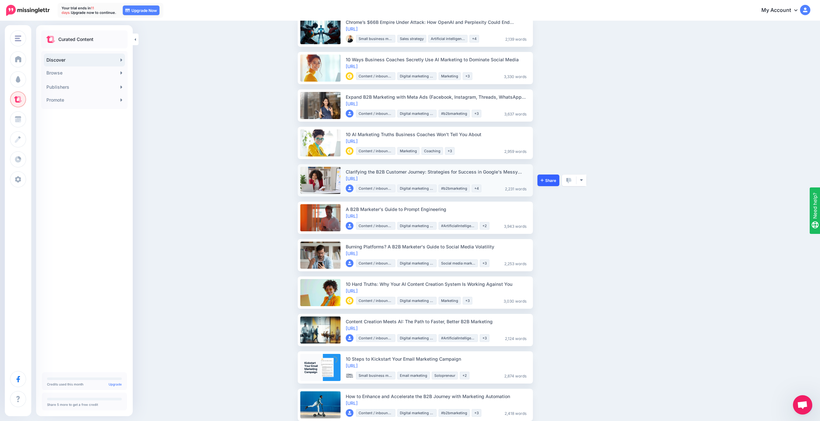
click at [553, 182] on link "Share" at bounding box center [549, 180] width 22 height 12
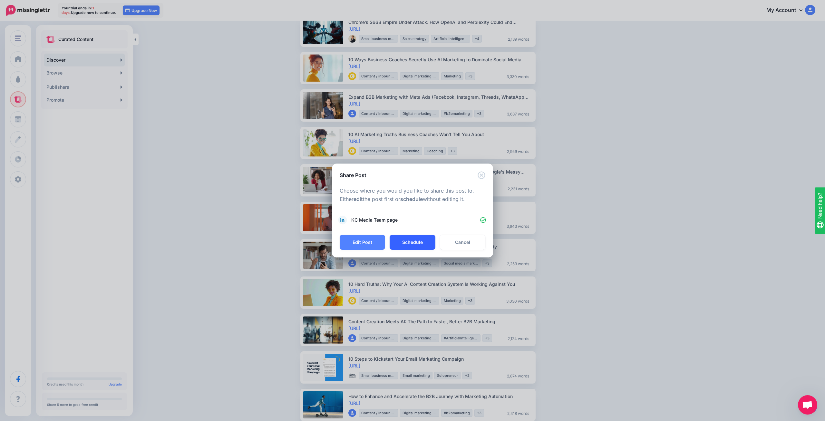
click at [410, 244] on button "Schedule" at bounding box center [412, 242] width 45 height 15
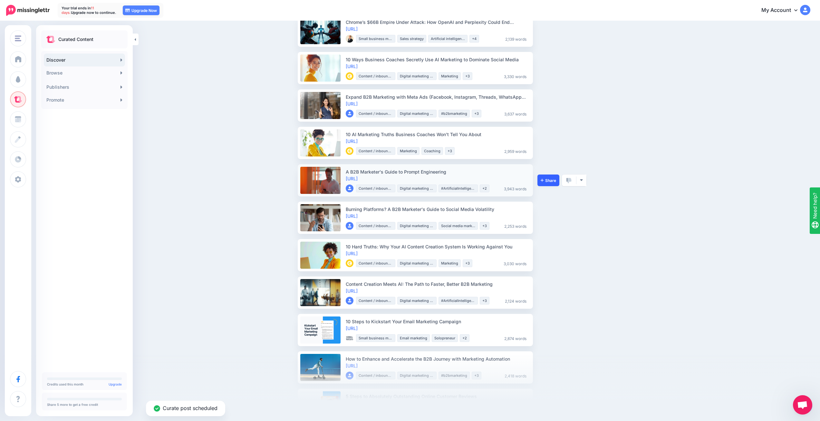
click at [552, 177] on link "Share" at bounding box center [549, 180] width 22 height 12
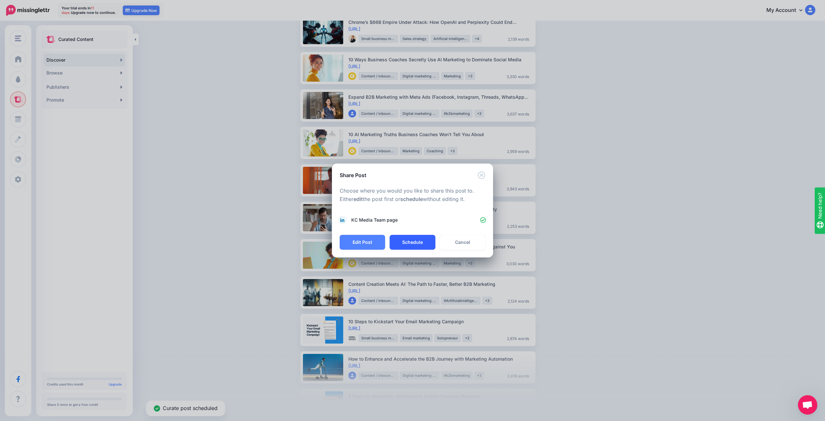
click at [425, 244] on button "Schedule" at bounding box center [412, 242] width 45 height 15
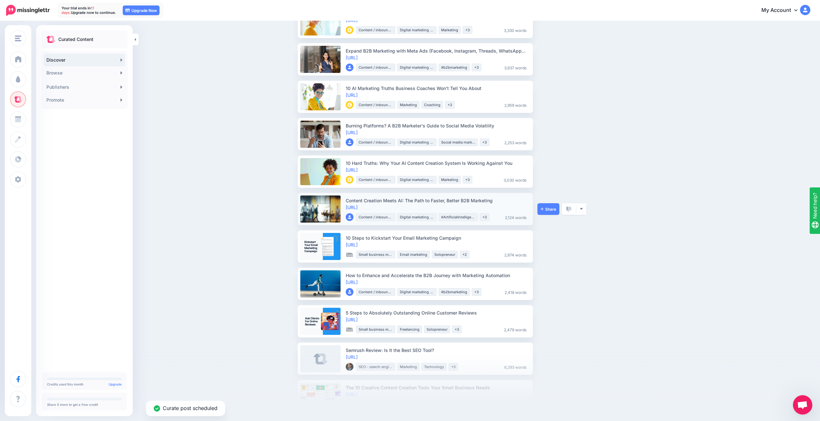
scroll to position [322, 0]
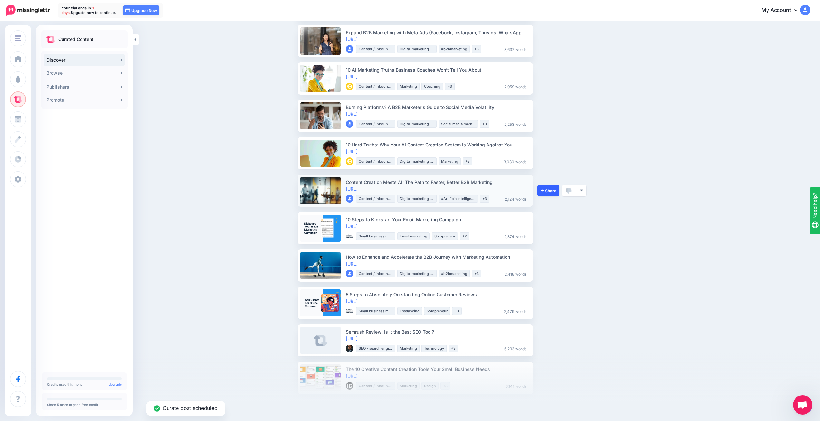
click at [546, 194] on link "Share" at bounding box center [549, 191] width 22 height 12
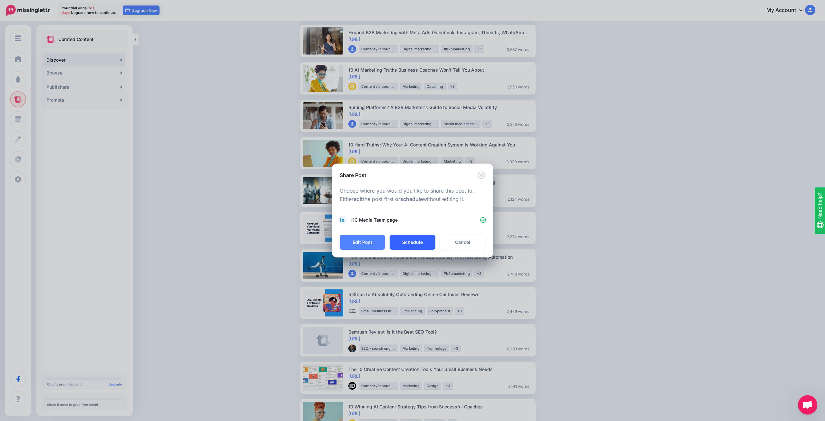
click at [413, 243] on button "Schedule" at bounding box center [412, 242] width 45 height 15
